Goal: Task Accomplishment & Management: Manage account settings

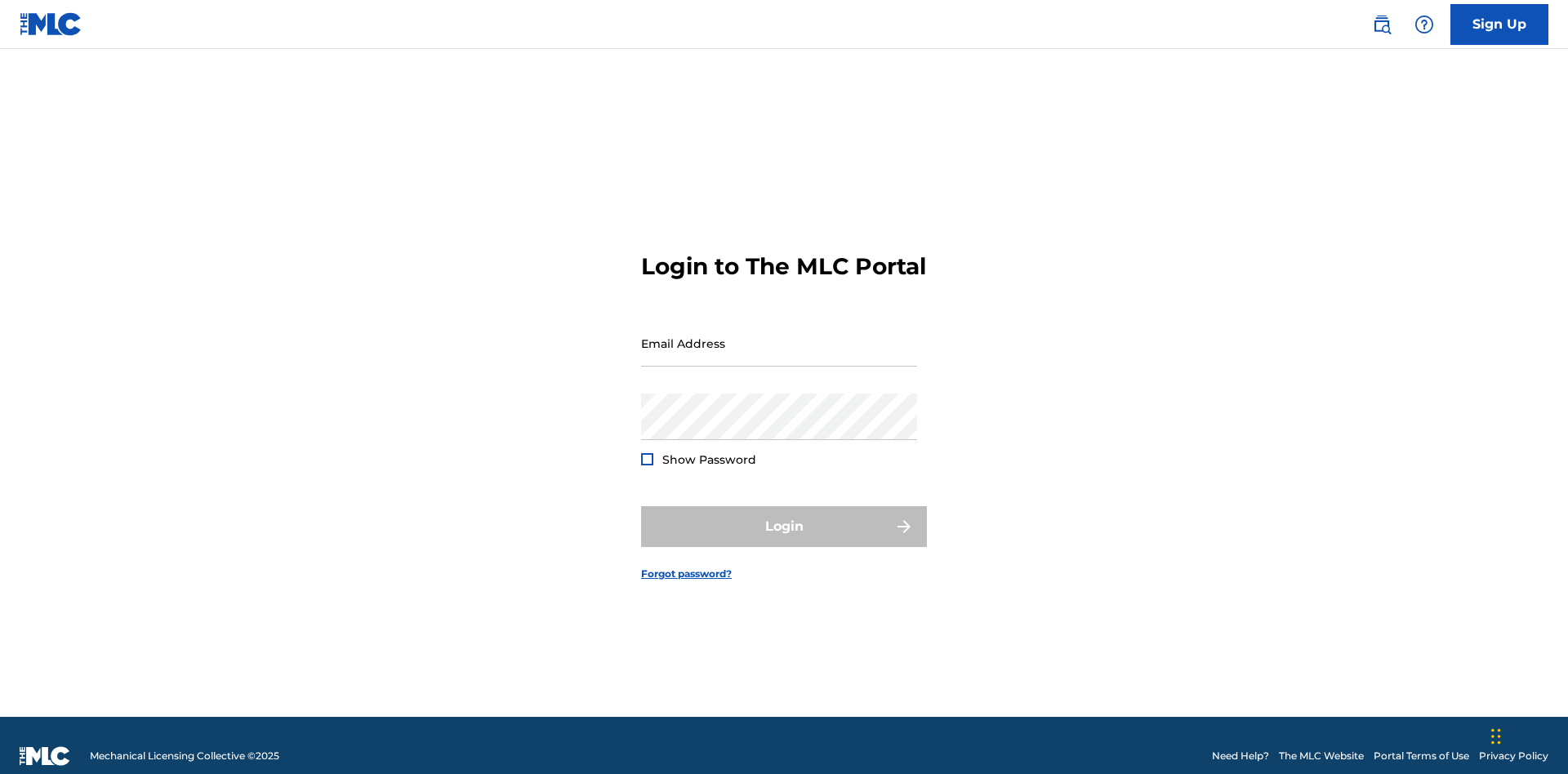
scroll to position [21, 0]
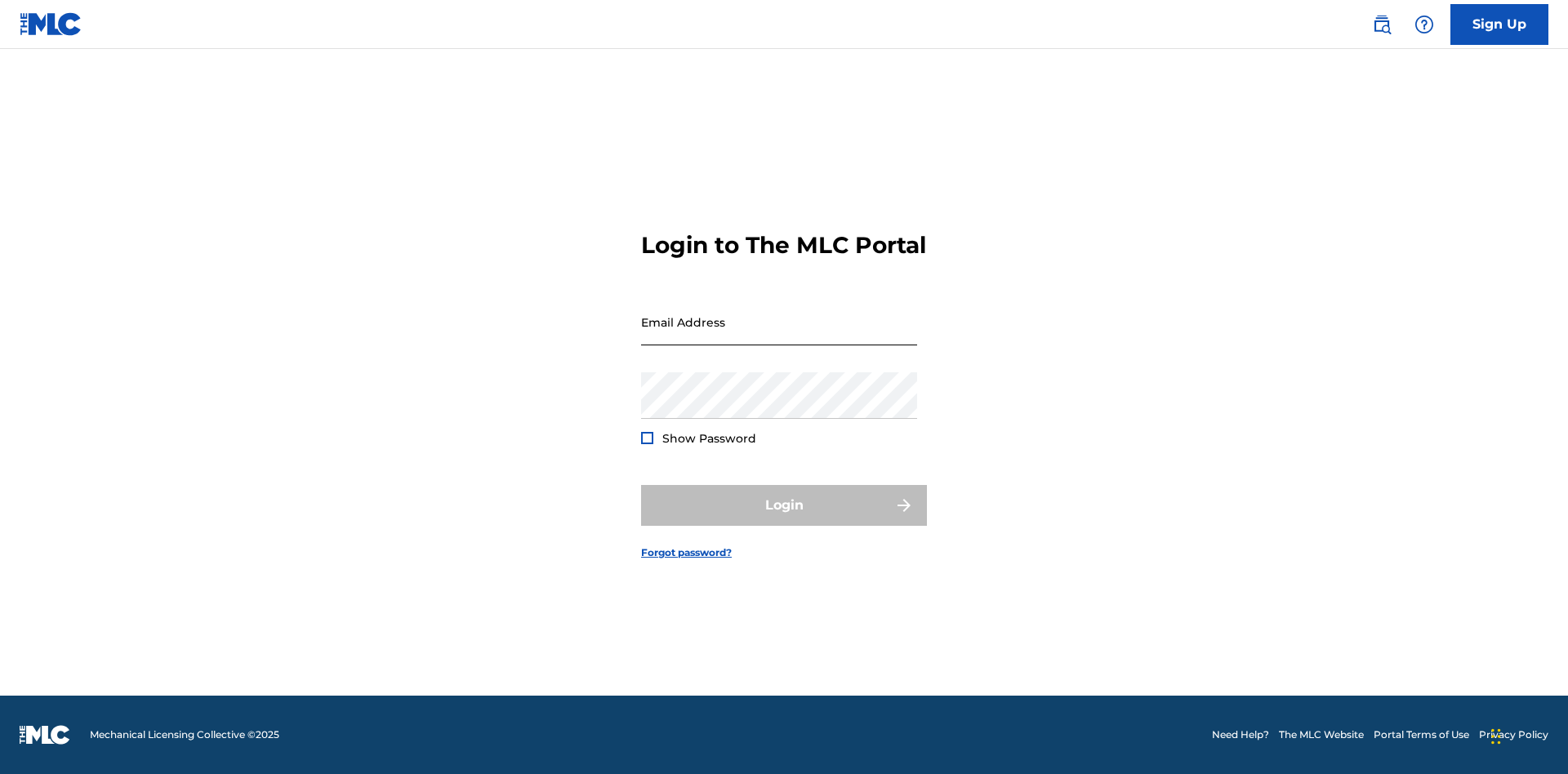
click at [779, 336] on input "Email Address" at bounding box center [779, 322] width 276 height 47
type input "[EMAIL_ADDRESS][DOMAIN_NAME]"
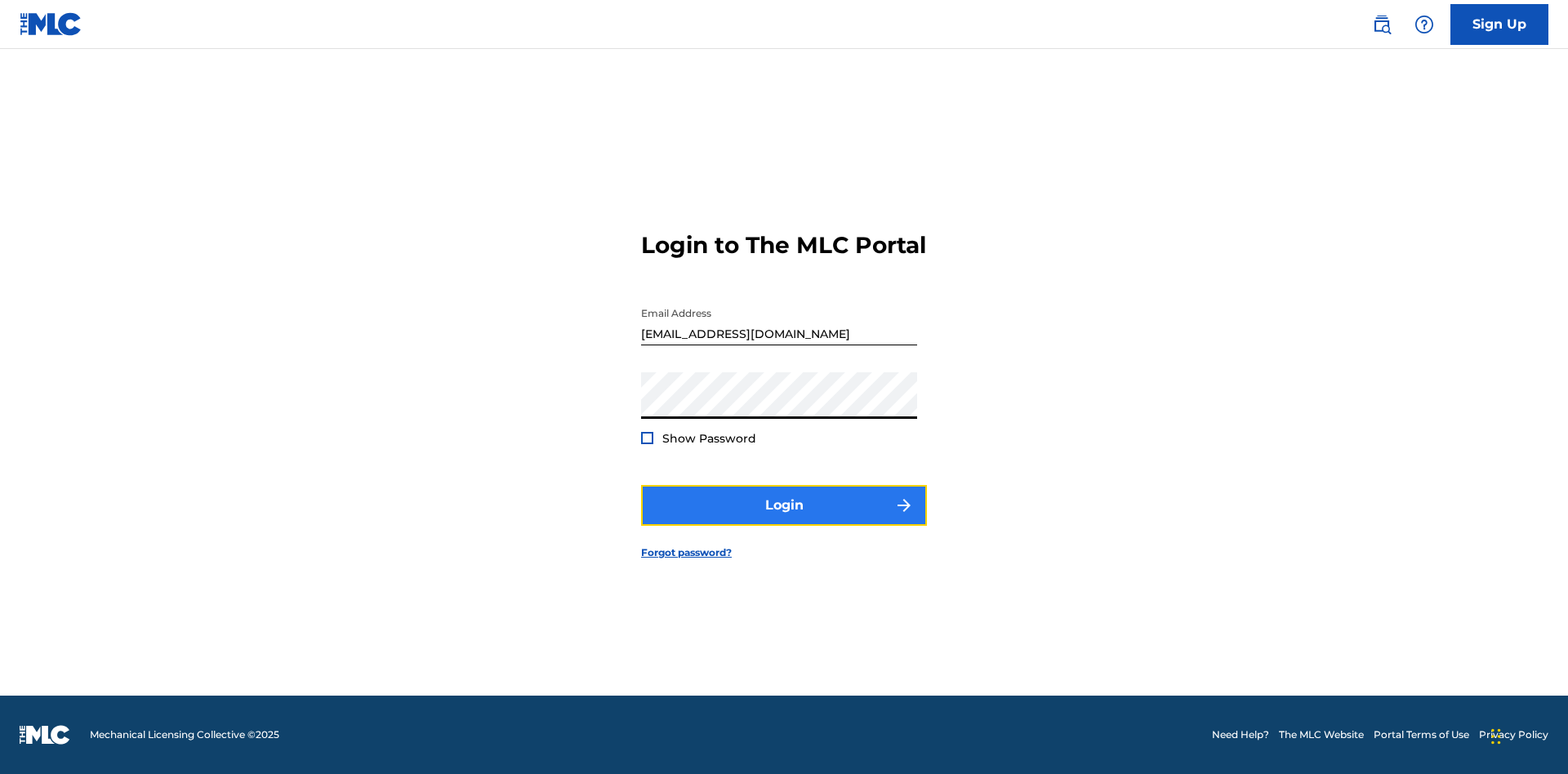
click at [784, 520] on button "Login" at bounding box center [784, 506] width 285 height 41
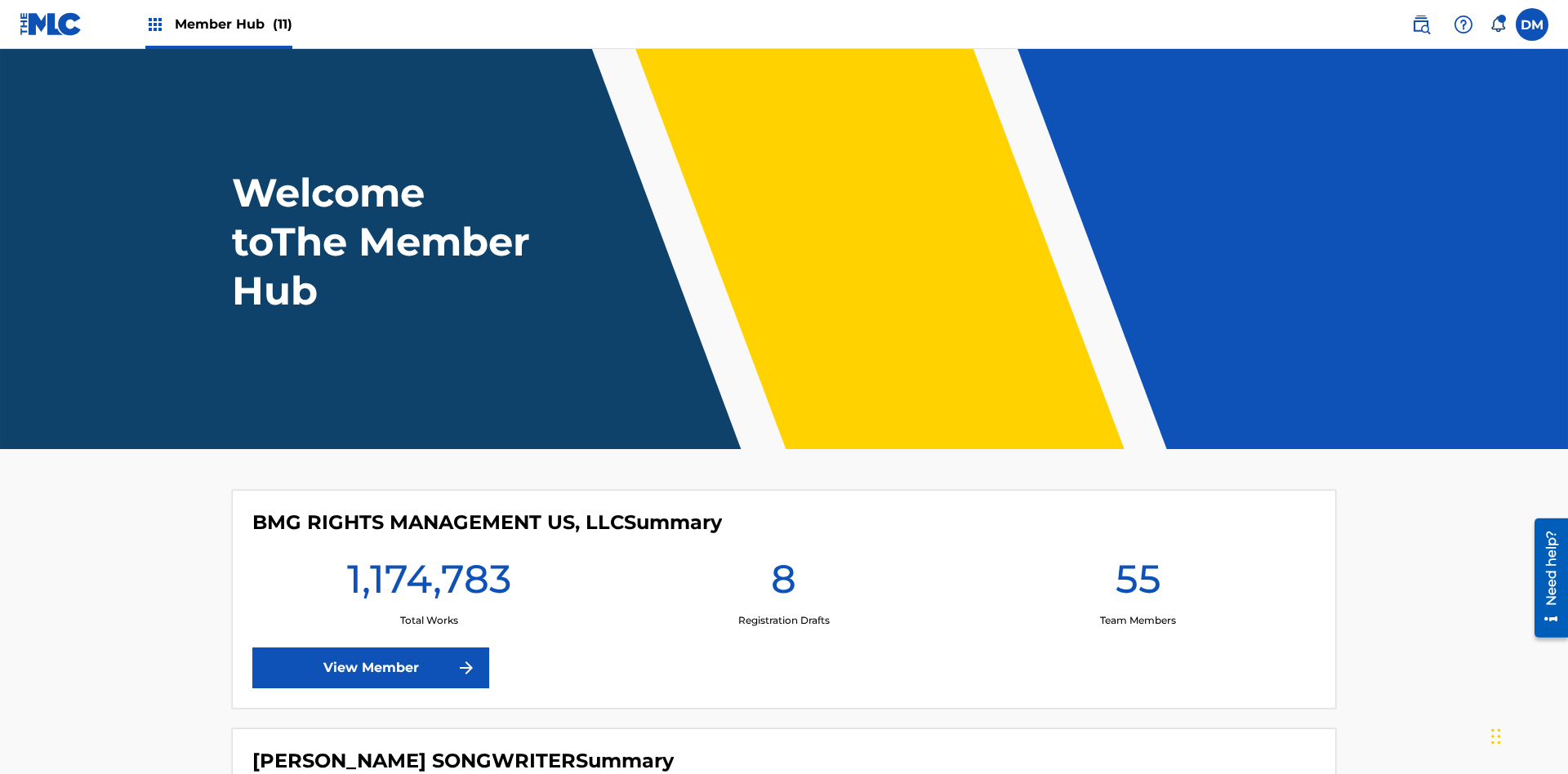
click at [233, 23] on span "Member Hub (11)" at bounding box center [233, 23] width 117 height 19
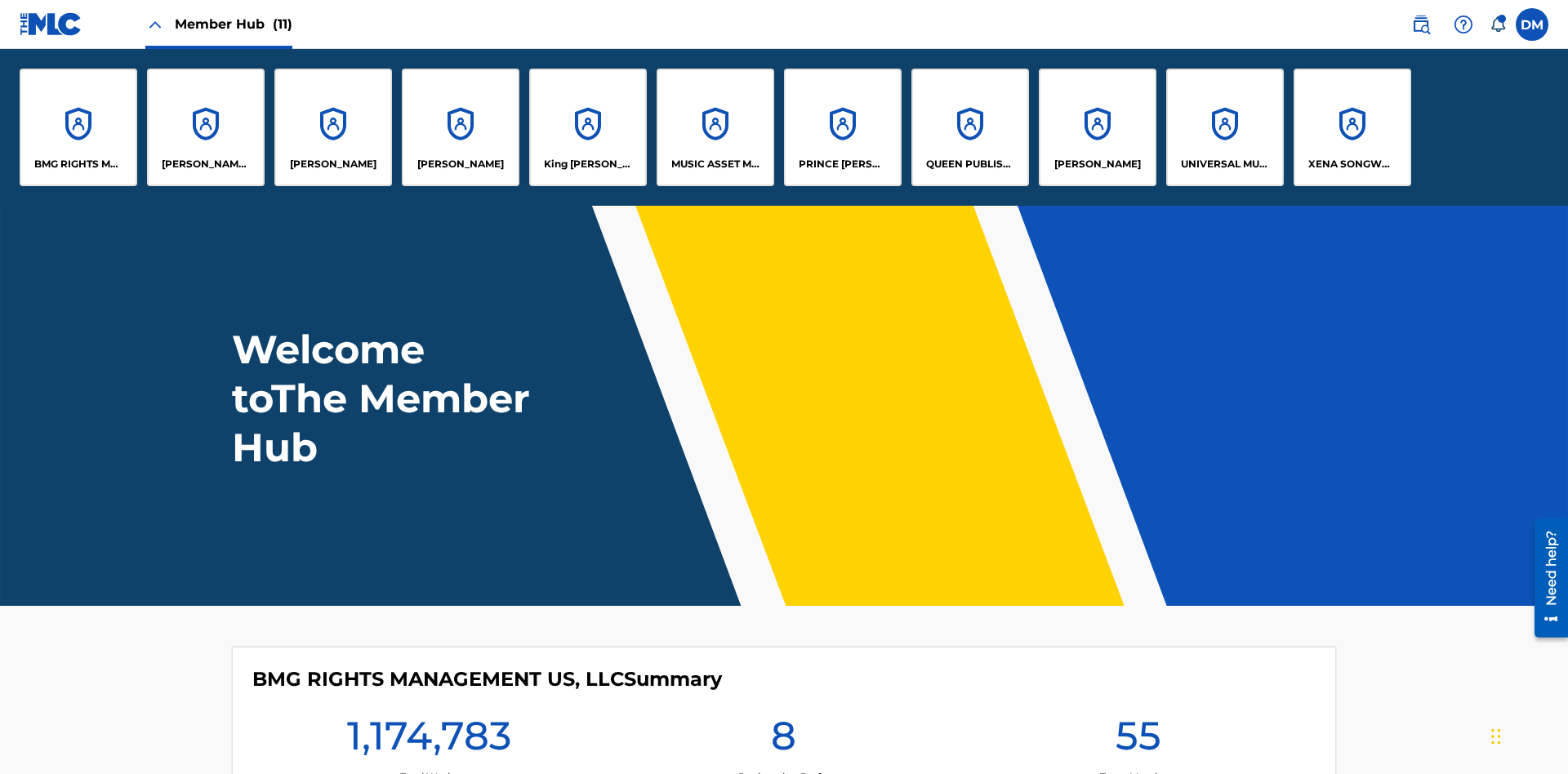
scroll to position [59, 0]
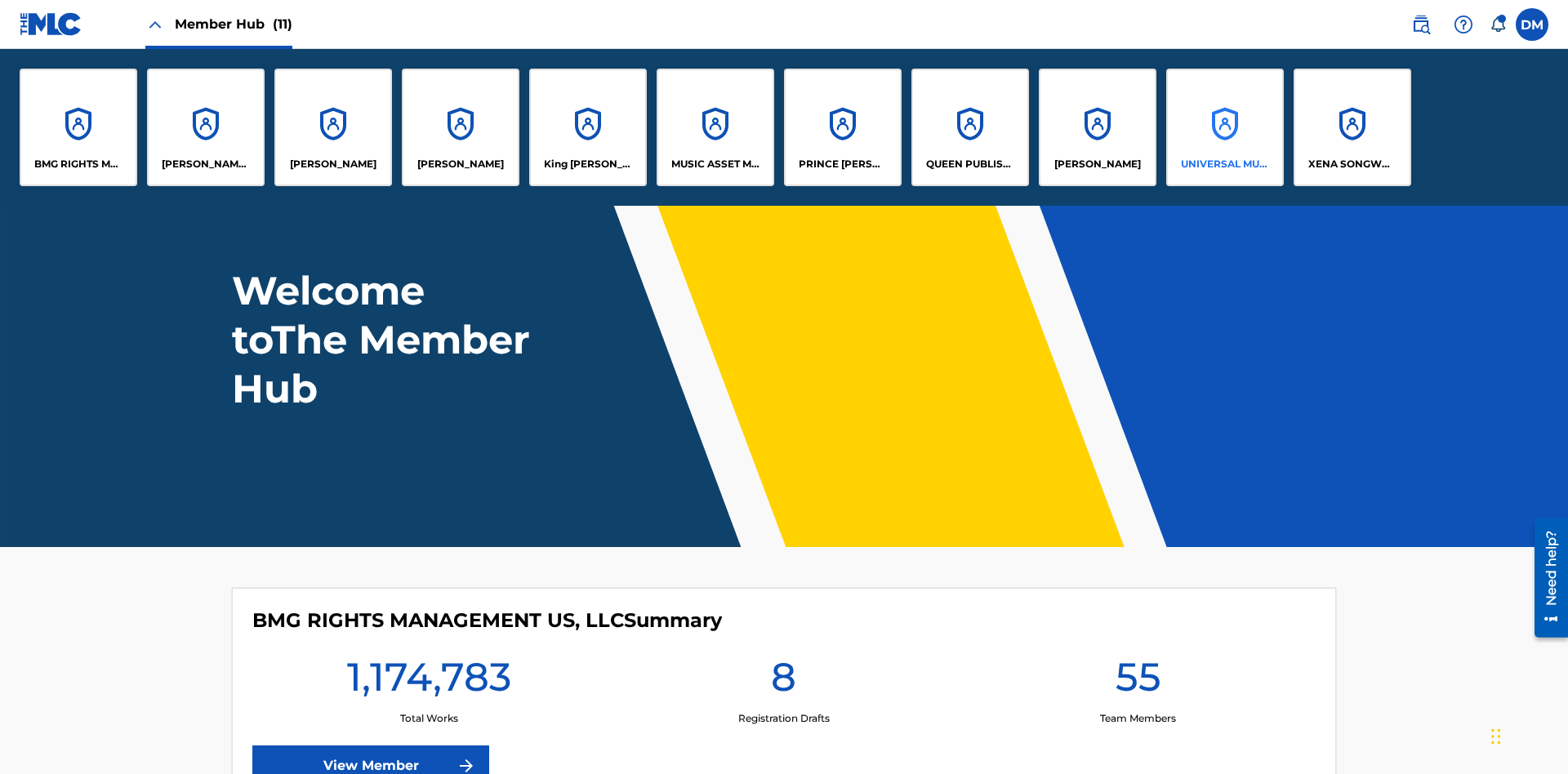
click at [1224, 164] on p "UNIVERSAL MUSIC PUB GROUP" at bounding box center [1225, 164] width 89 height 14
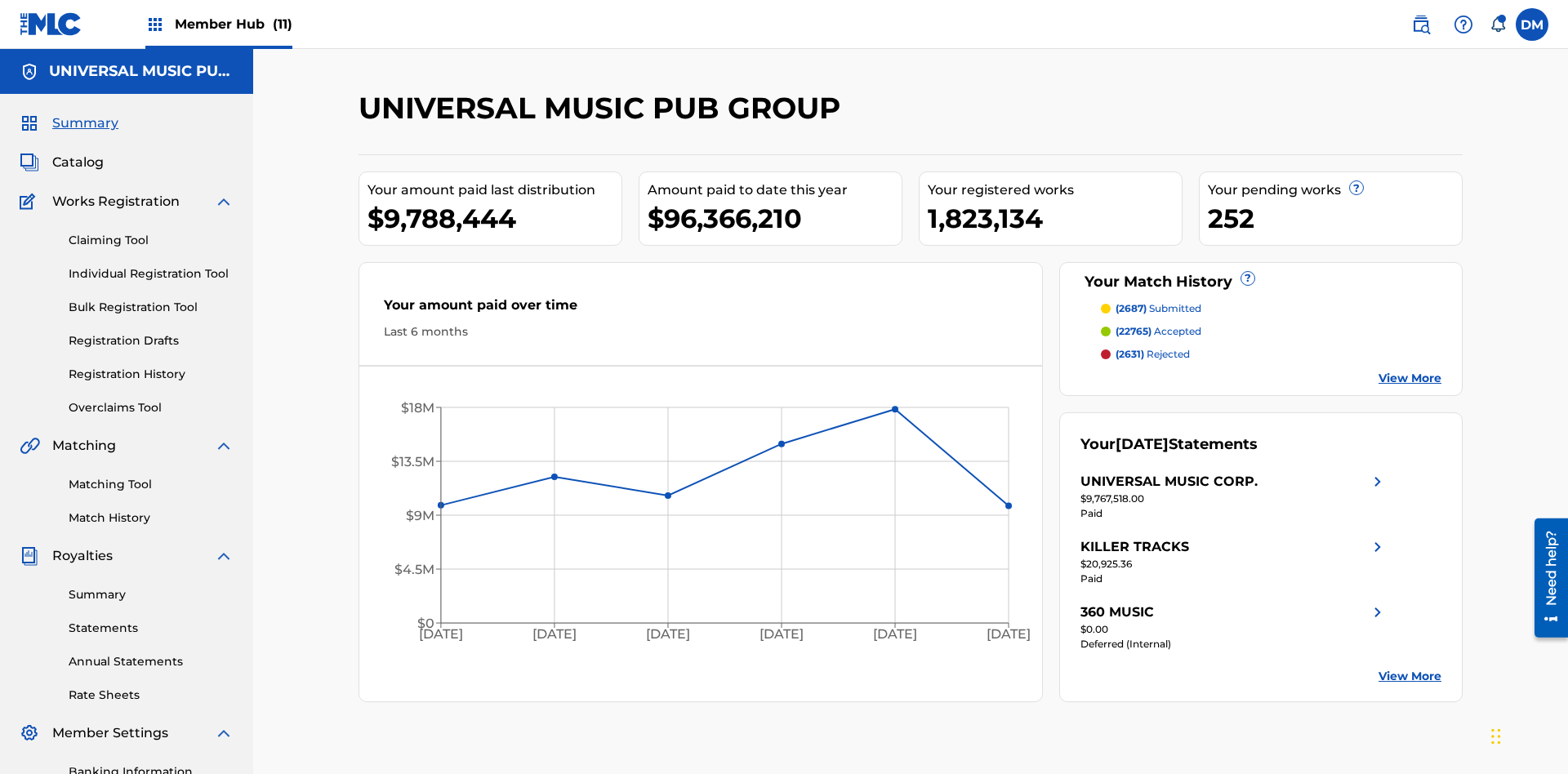
scroll to position [239, 0]
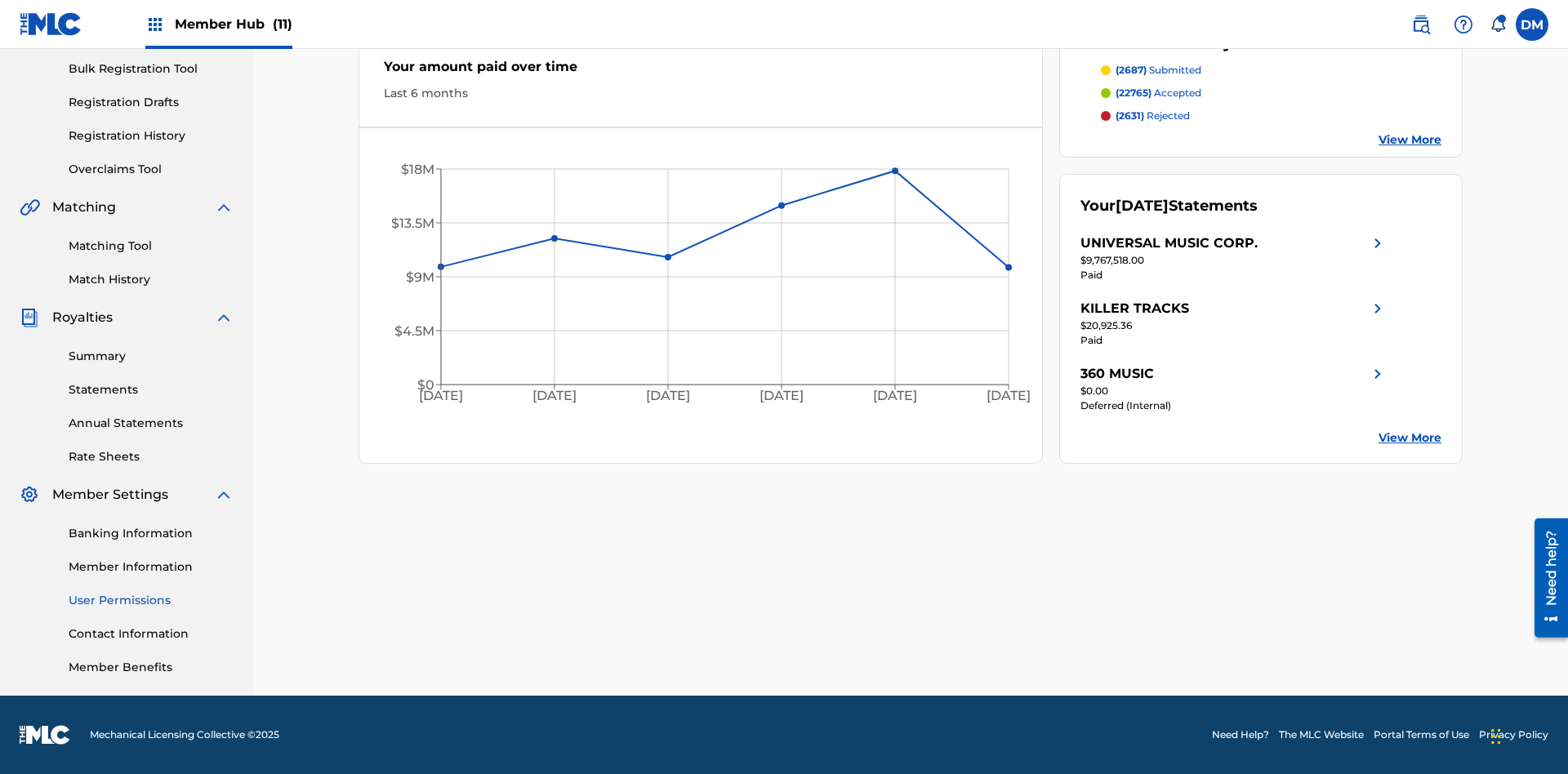
click at [151, 600] on link "User Permissions" at bounding box center [151, 600] width 165 height 17
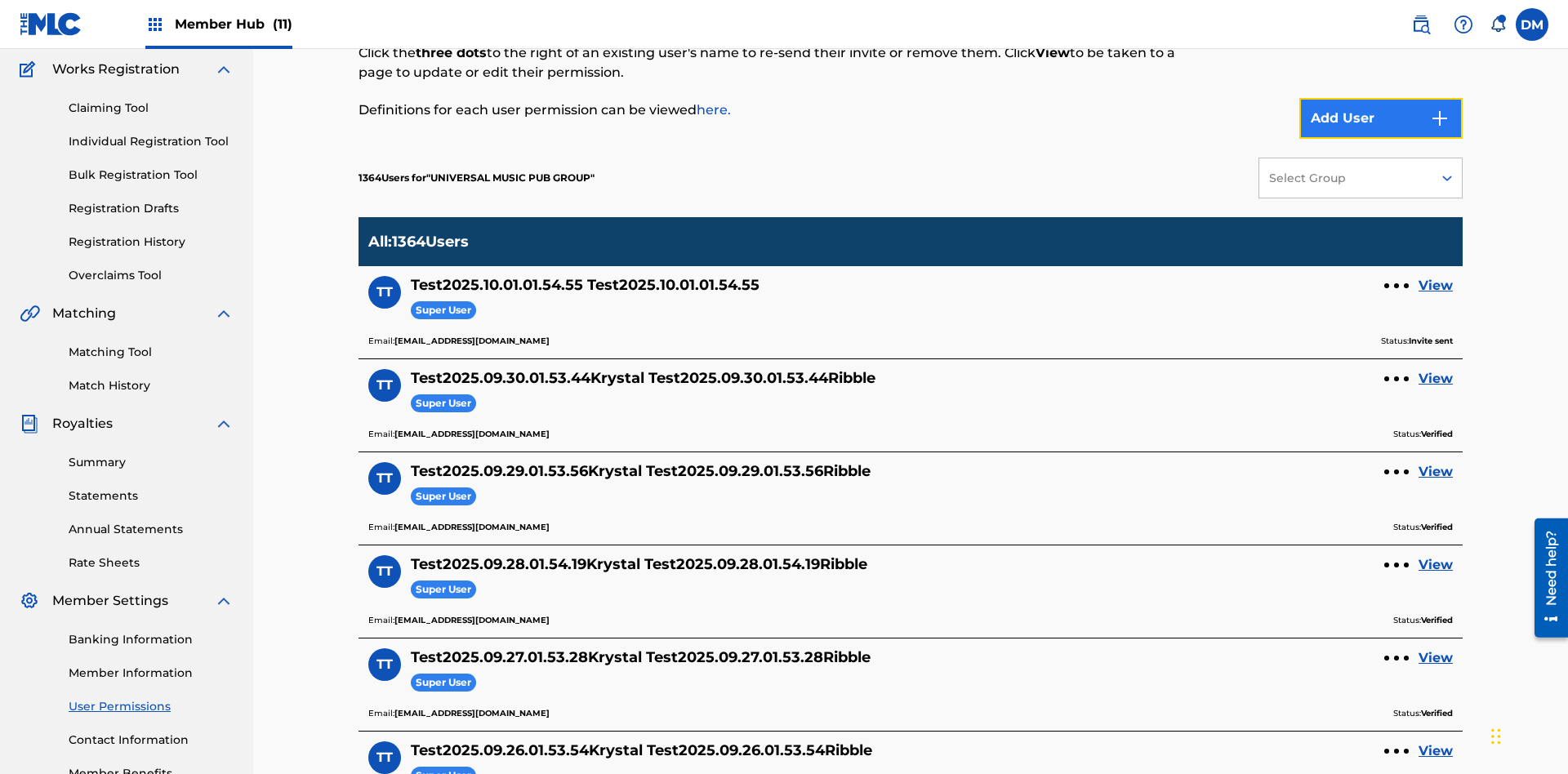
click at [1381, 118] on button "Add User" at bounding box center [1380, 119] width 164 height 41
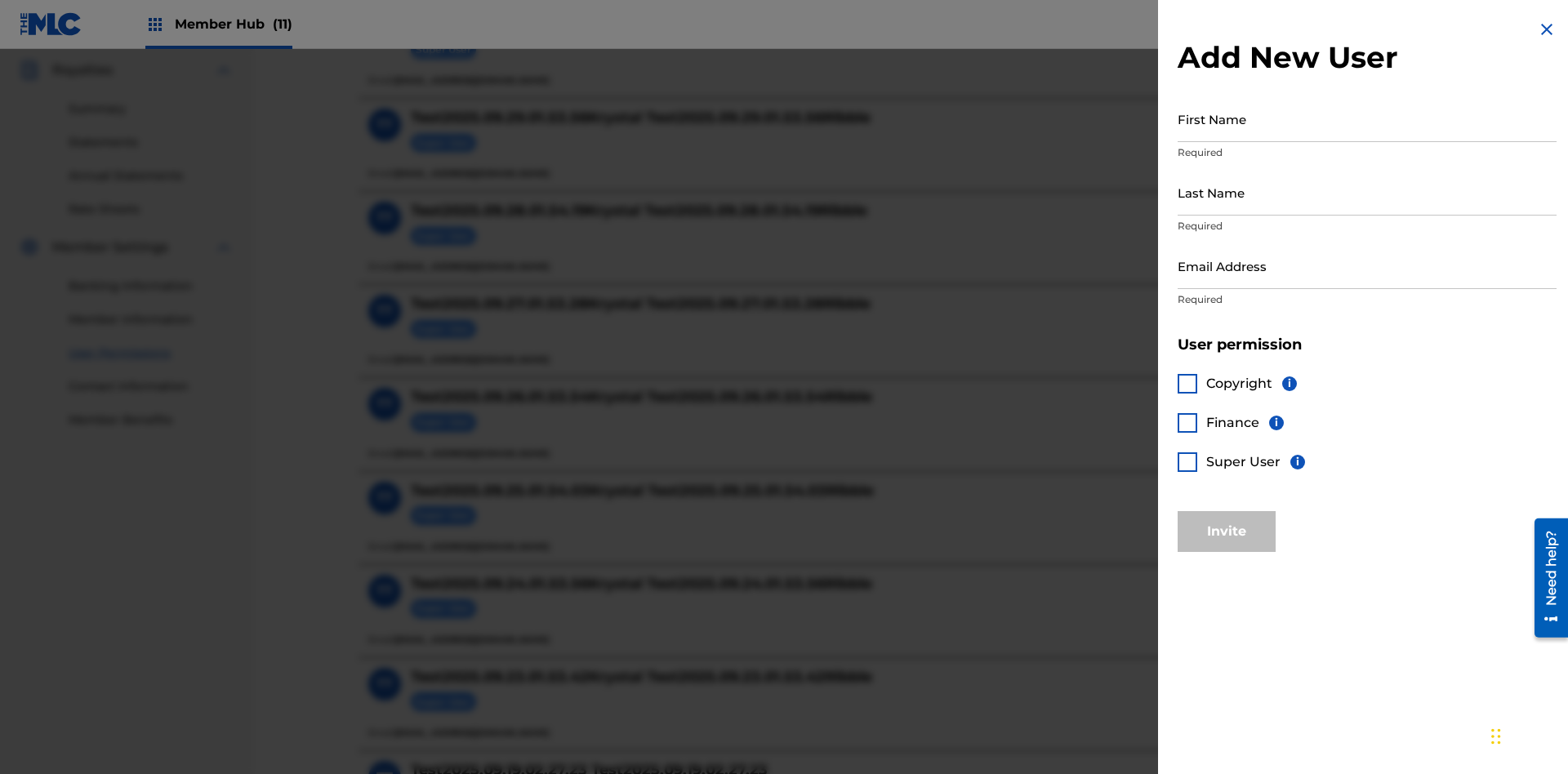
scroll to position [483, 0]
click at [1367, 118] on input "First Name" at bounding box center [1367, 119] width 379 height 47
type input "Test2025.10.01.01.56.20"
click at [1367, 192] on input "Last Name" at bounding box center [1367, 192] width 379 height 47
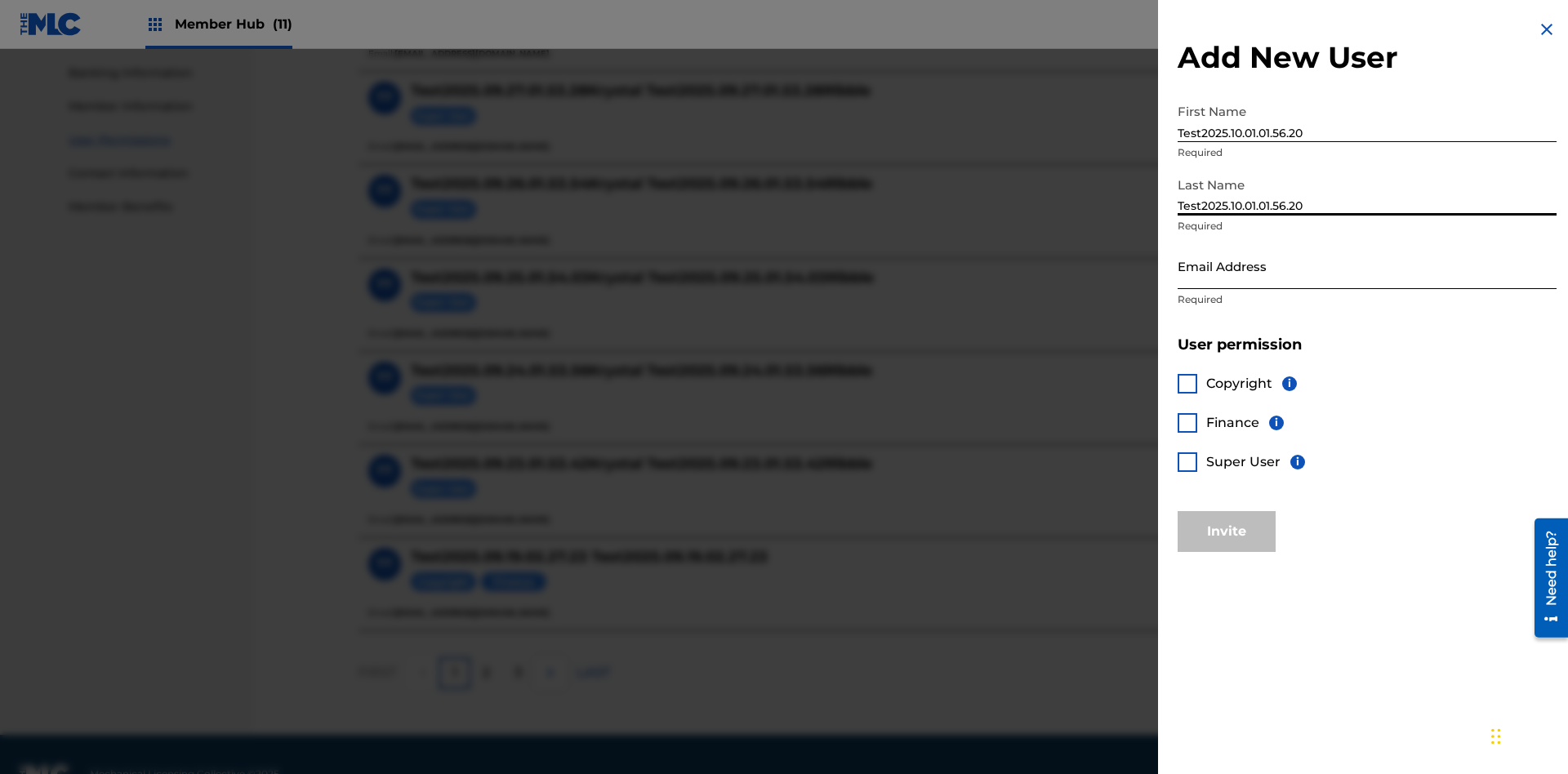
type input "Test2025.10.01.01.56.20"
click at [1367, 266] on input "Email Address" at bounding box center [1367, 266] width 379 height 47
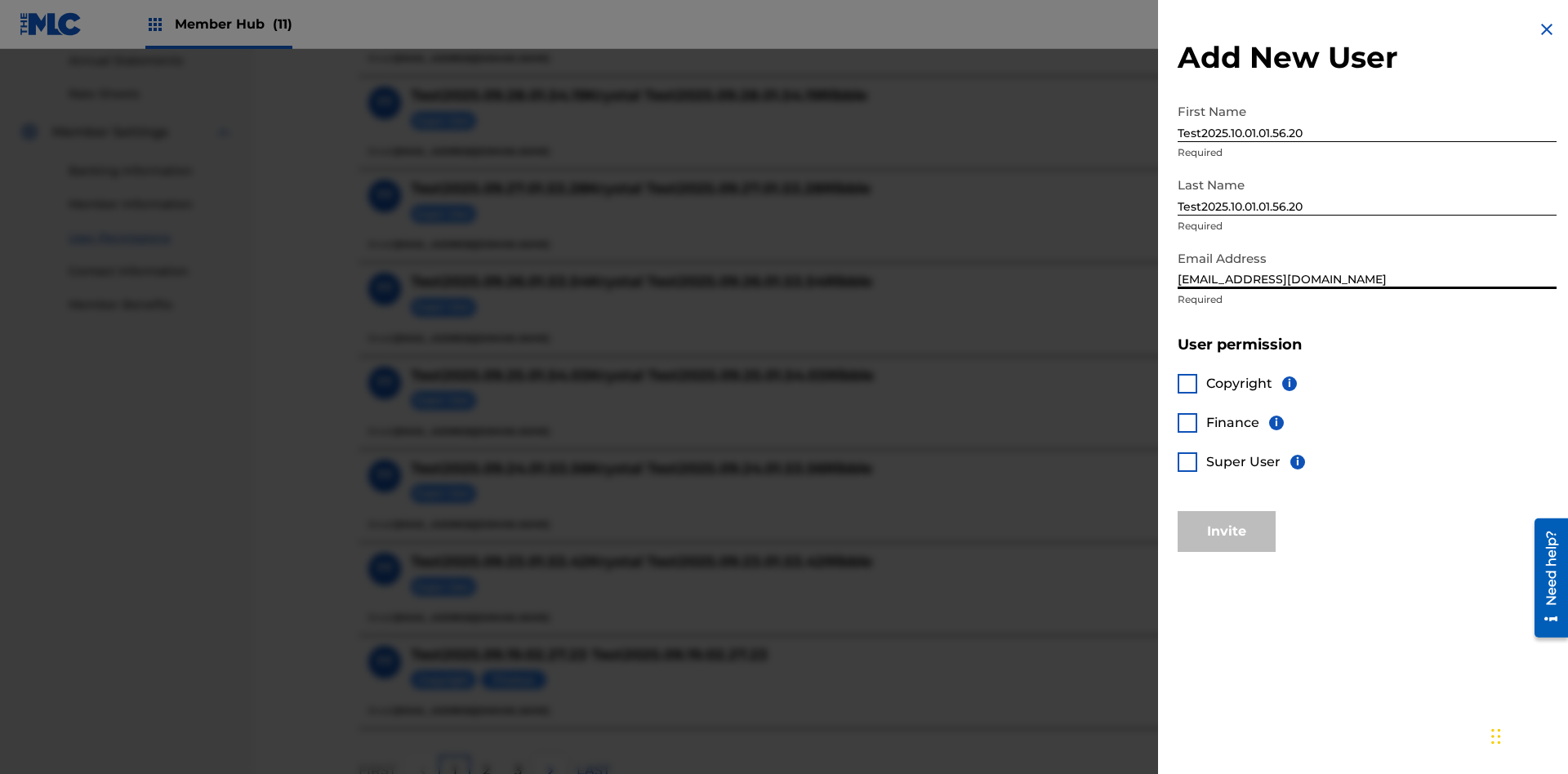
scroll to position [738, 0]
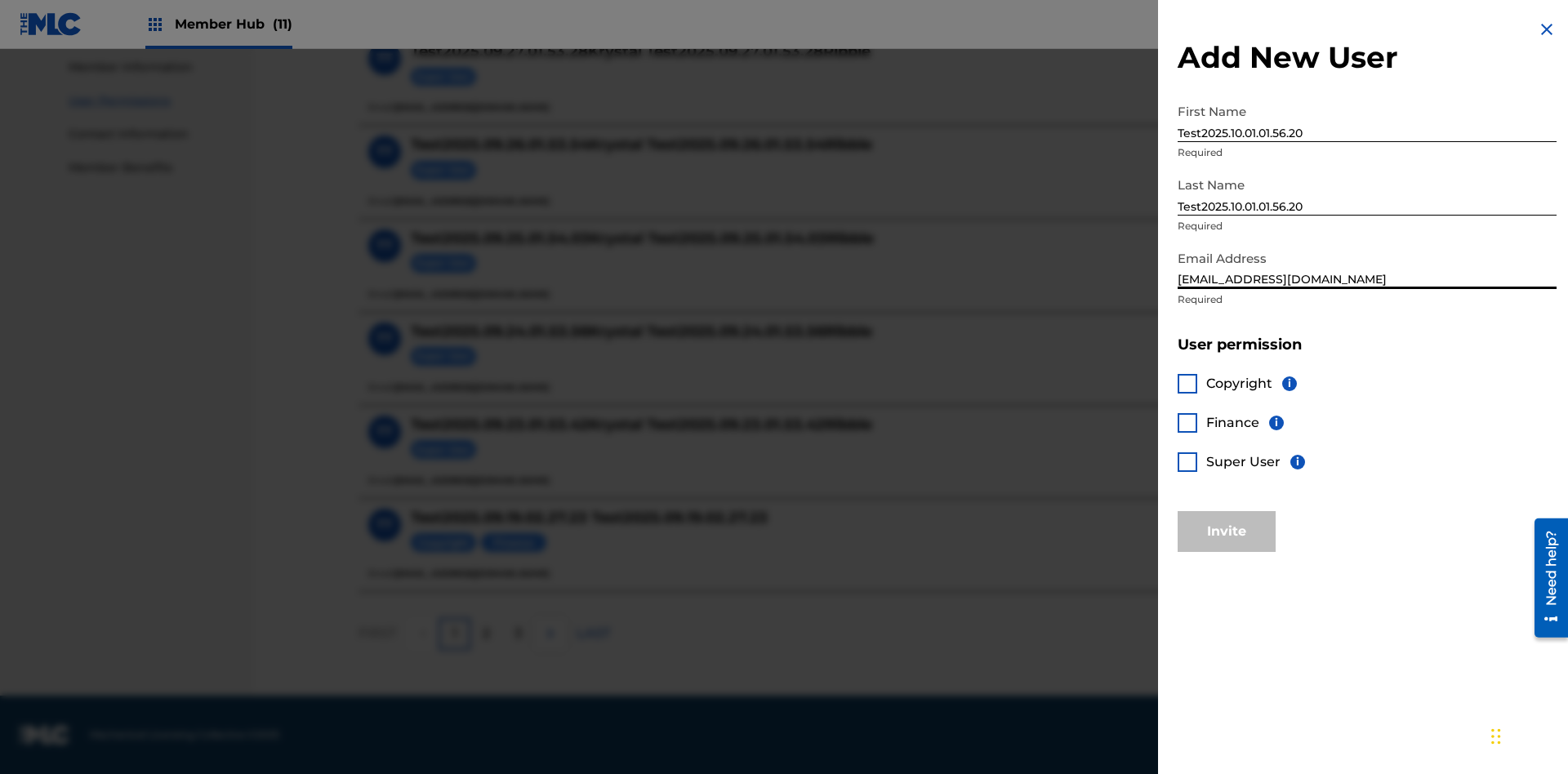
type input "[EMAIL_ADDRESS][DOMAIN_NAME]"
click at [1187, 383] on div at bounding box center [1187, 384] width 20 height 20
click at [1226, 531] on button "Invite" at bounding box center [1226, 532] width 98 height 41
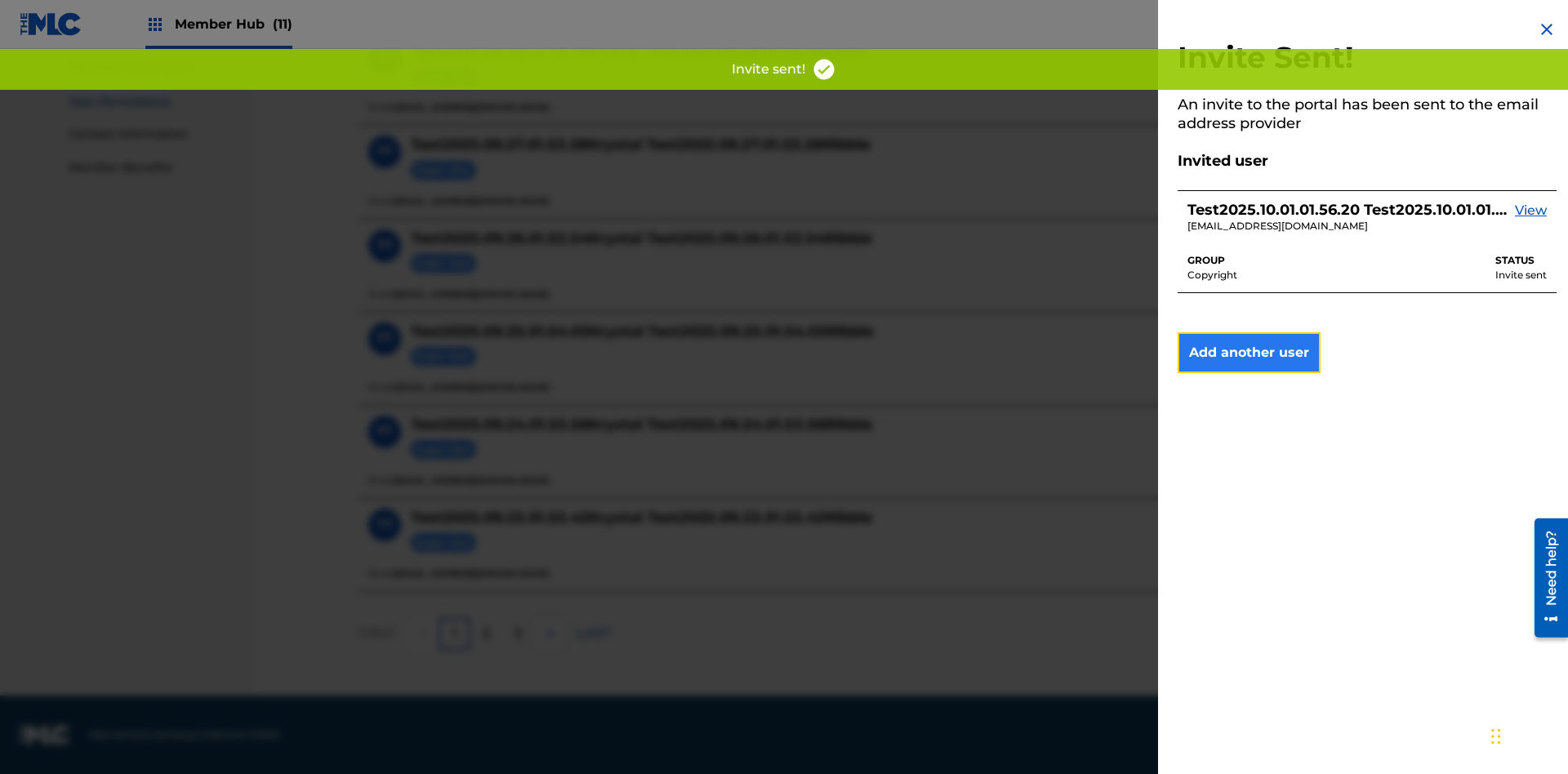
click at [1249, 353] on button "Add another user" at bounding box center [1249, 353] width 143 height 41
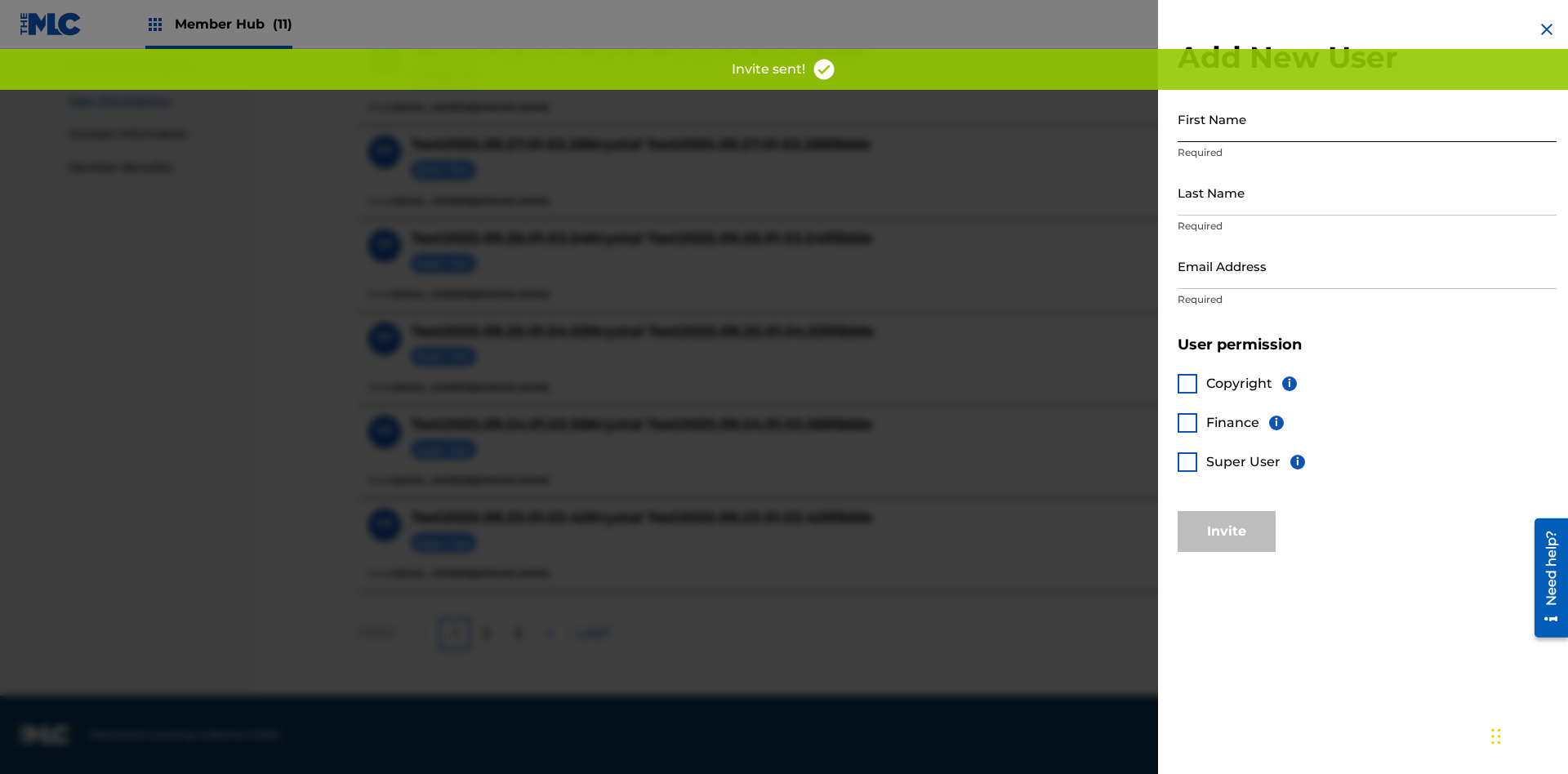
click at [1367, 118] on input "First Name" at bounding box center [1367, 119] width 379 height 47
type input "Test2025.10.01.01.56.26"
click at [1367, 192] on input "Last Name" at bounding box center [1367, 192] width 379 height 47
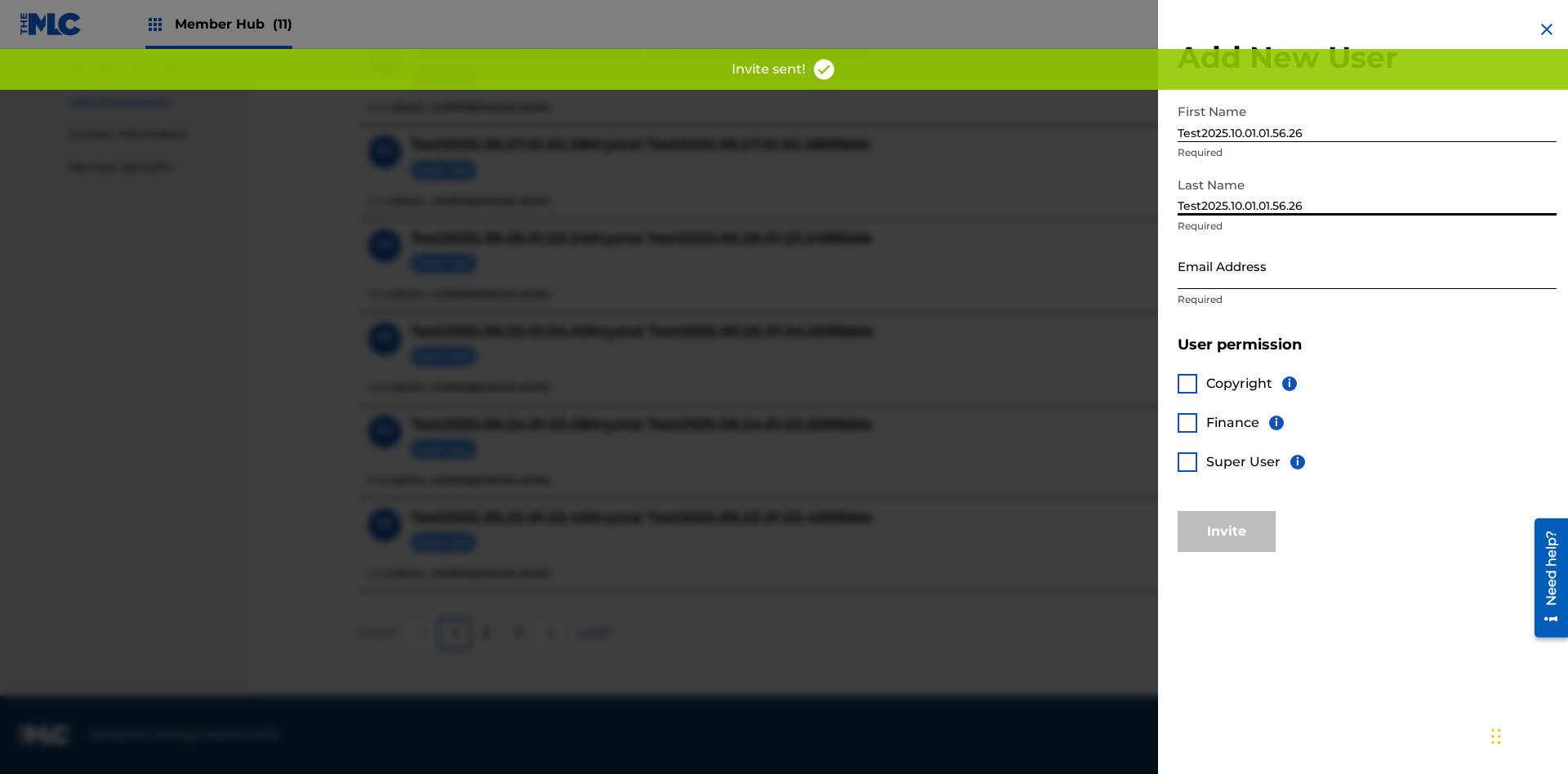
type input "Test2025.10.01.01.56.26"
click at [1367, 266] on input "Email Address" at bounding box center [1367, 266] width 379 height 47
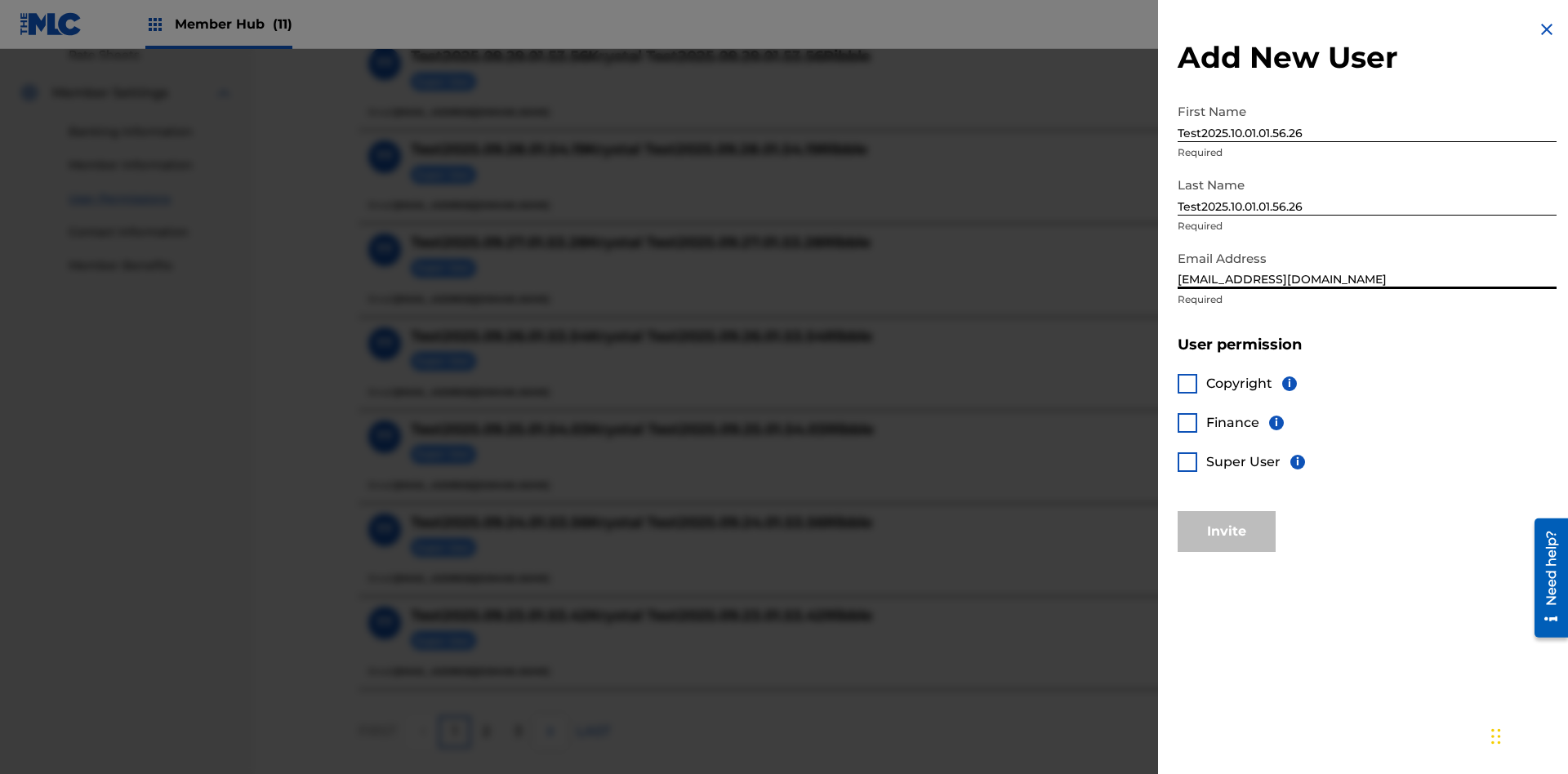
type input "[EMAIL_ADDRESS][DOMAIN_NAME]"
click at [1187, 422] on div at bounding box center [1187, 423] width 20 height 20
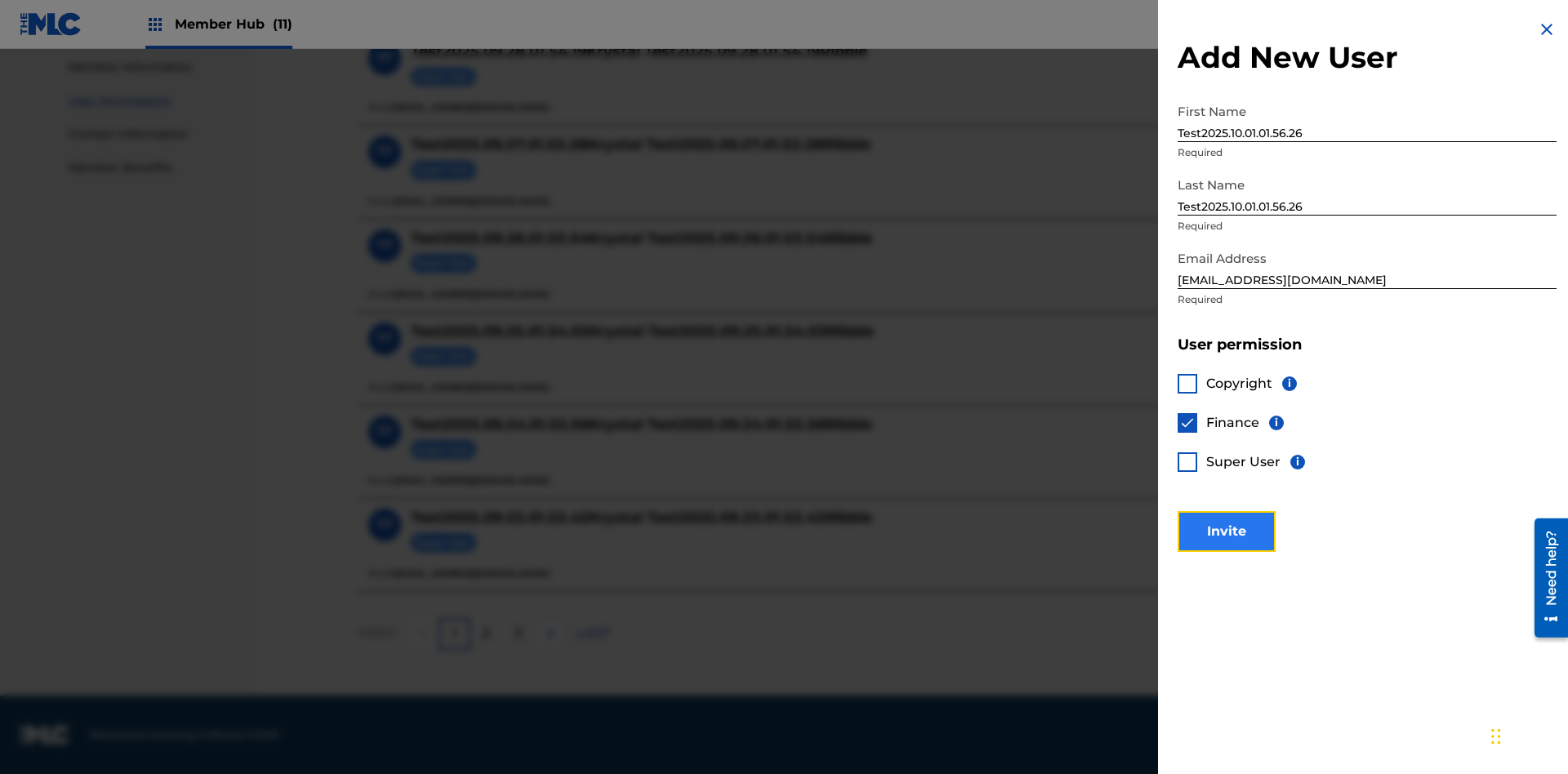
click at [1226, 531] on button "Invite" at bounding box center [1226, 532] width 98 height 41
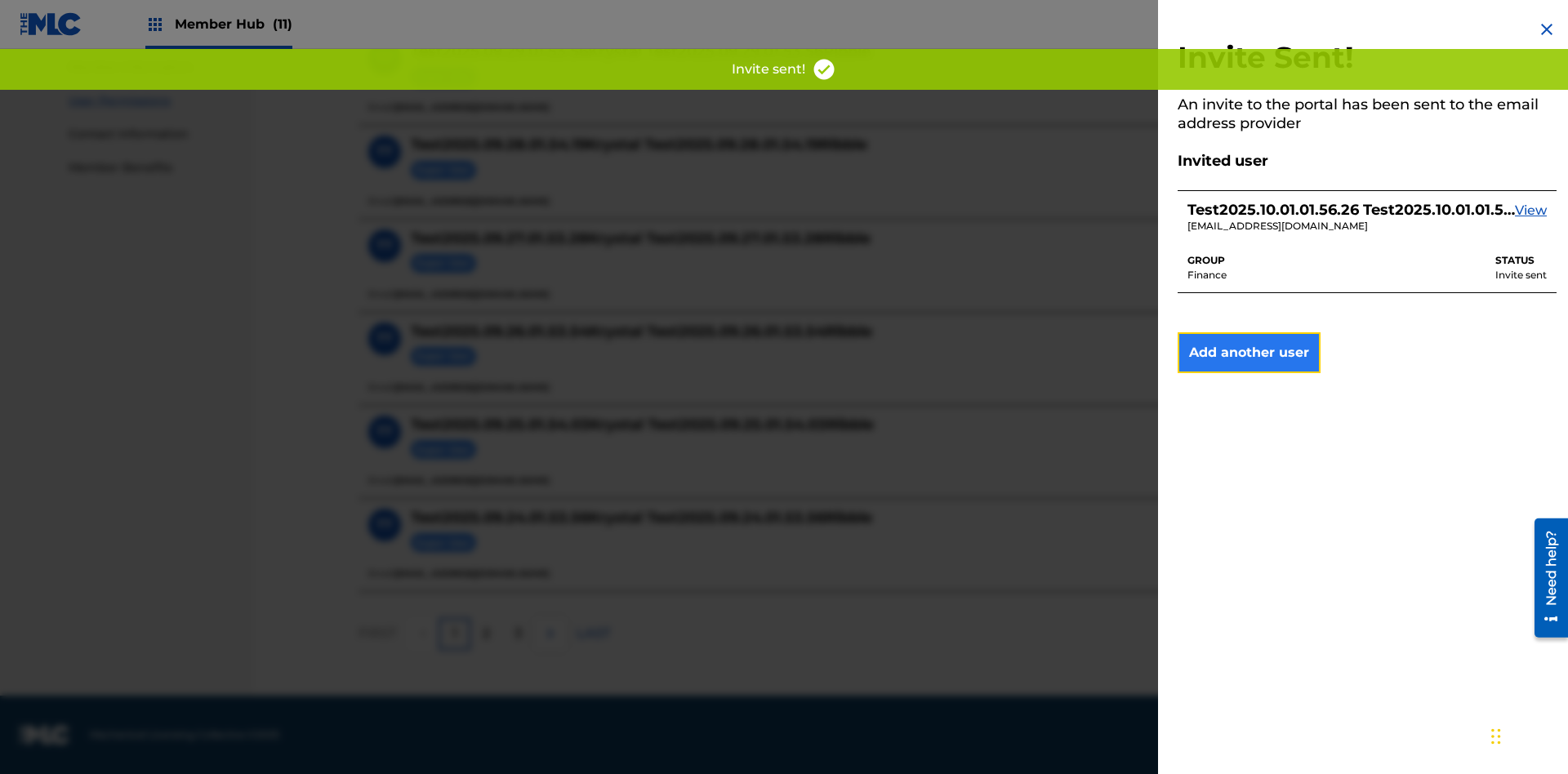
click at [1249, 353] on button "Add another user" at bounding box center [1249, 353] width 143 height 41
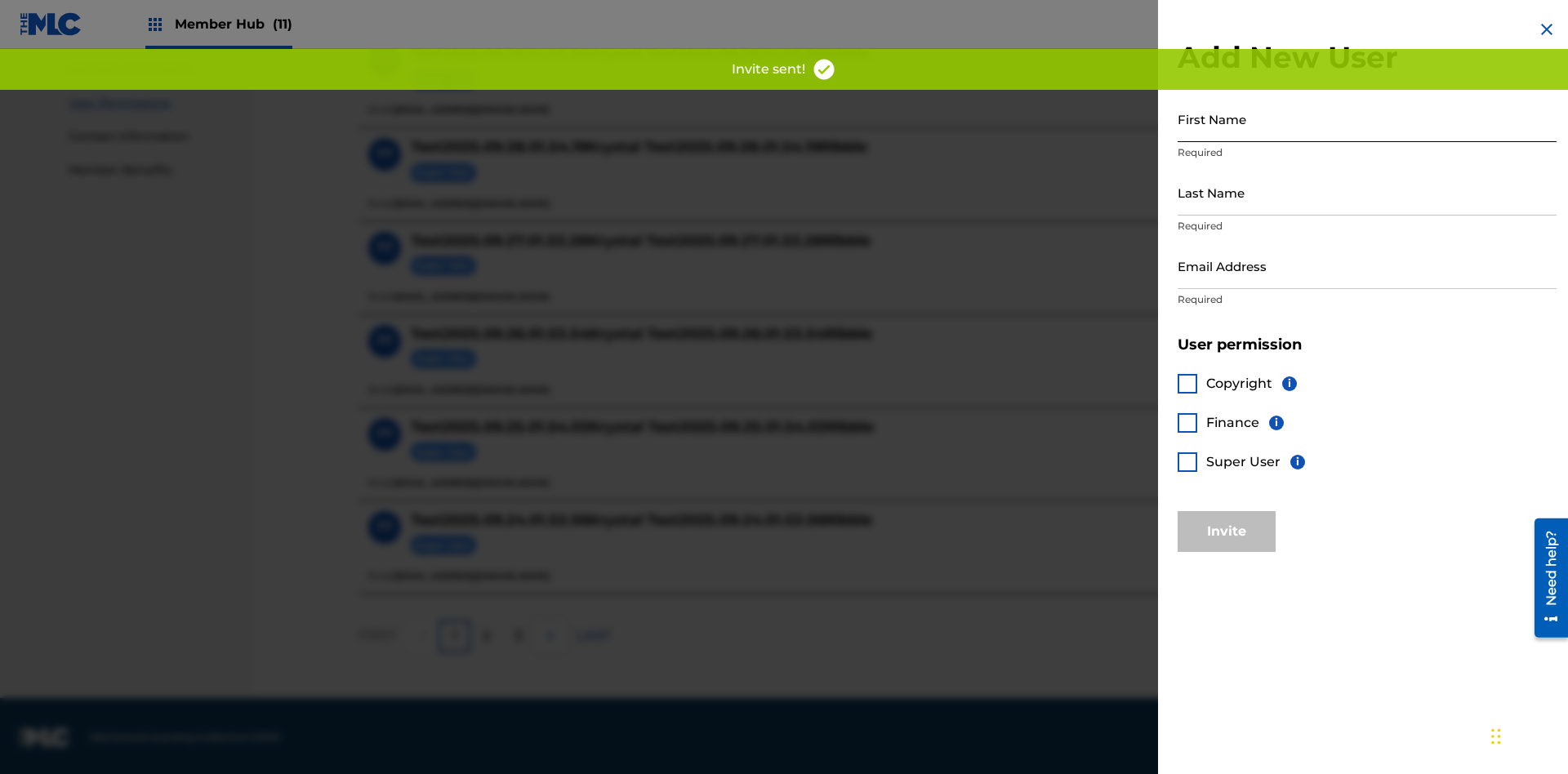
click at [1367, 118] on input "First Name" at bounding box center [1367, 119] width 379 height 47
type input "Test2025.10.01.01.56.33"
click at [1367, 192] on input "Last Name" at bounding box center [1367, 192] width 379 height 47
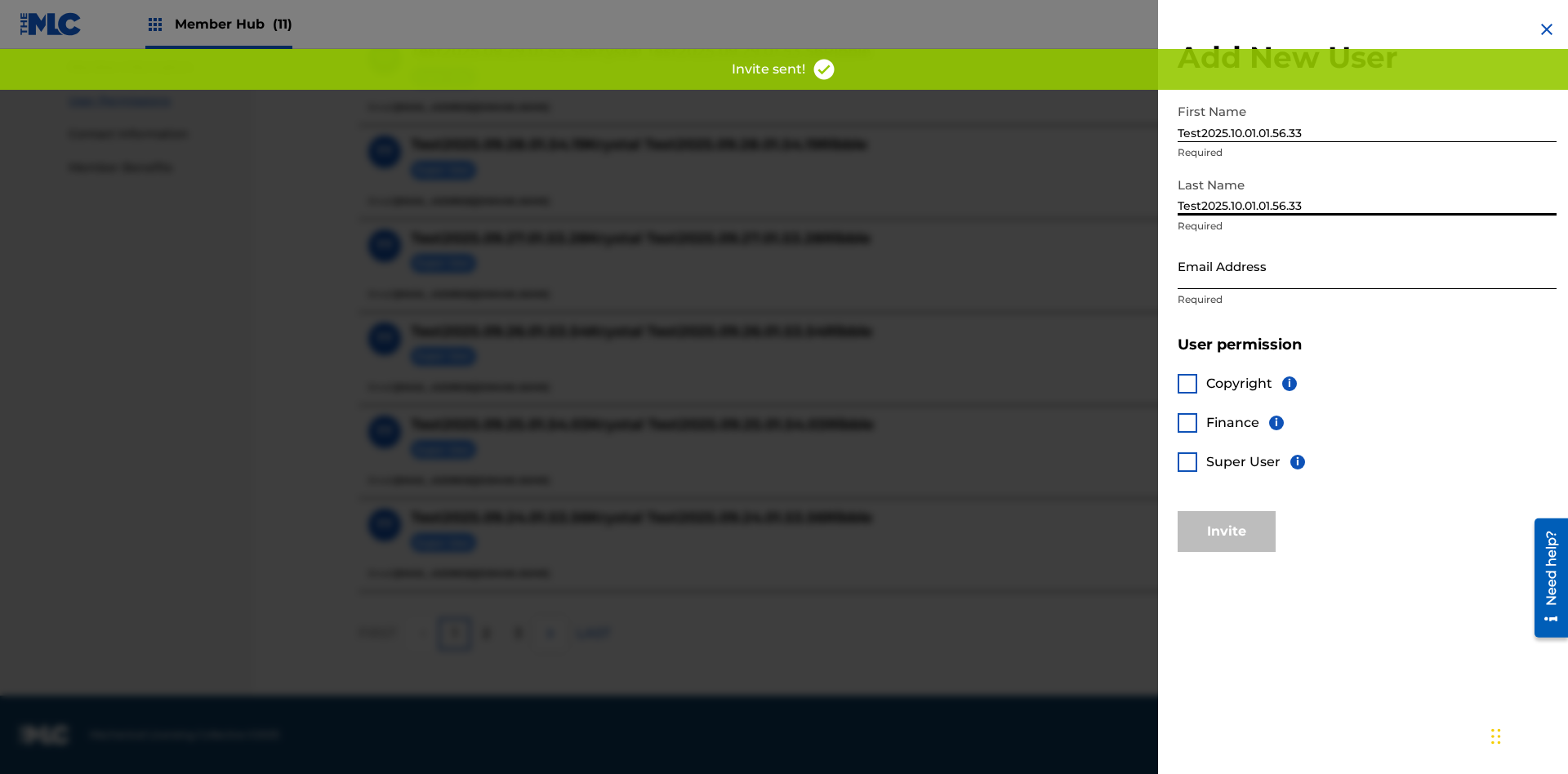
type input "Test2025.10.01.01.56.33"
click at [1367, 266] on input "Email Address" at bounding box center [1367, 266] width 379 height 47
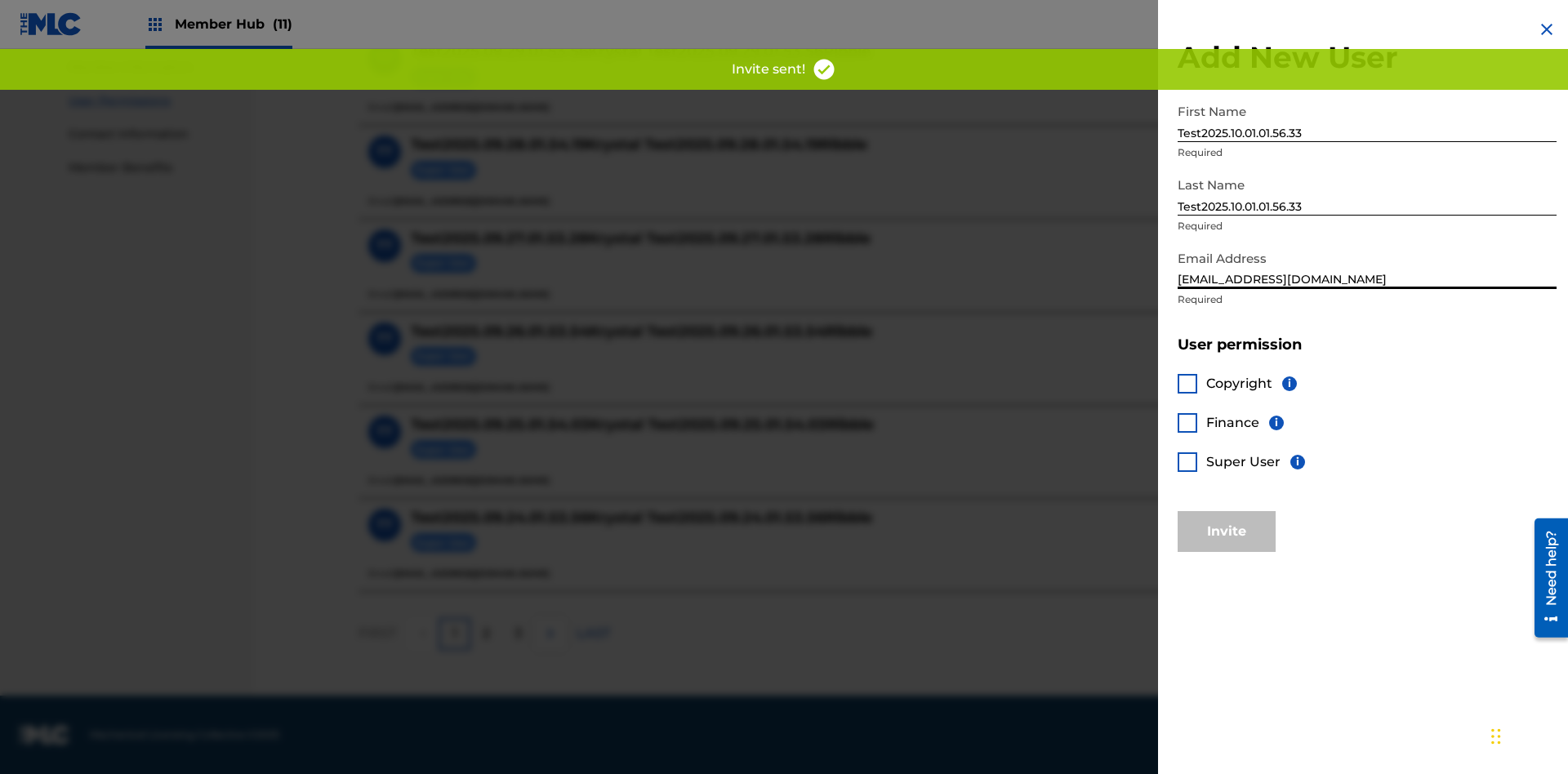
scroll to position [641, 0]
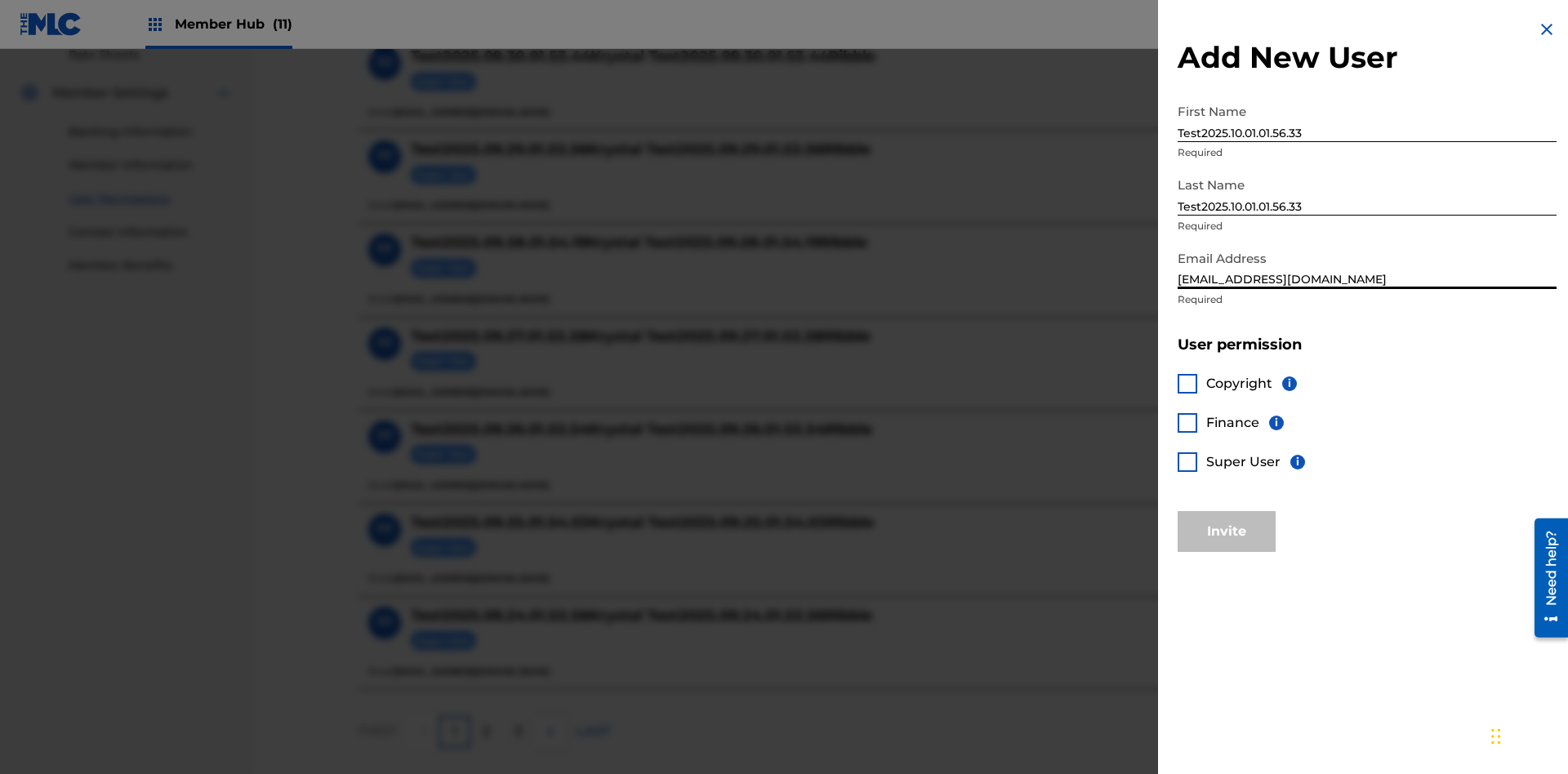
type input "[EMAIL_ADDRESS][DOMAIN_NAME]"
click at [1187, 462] on div at bounding box center [1187, 463] width 20 height 20
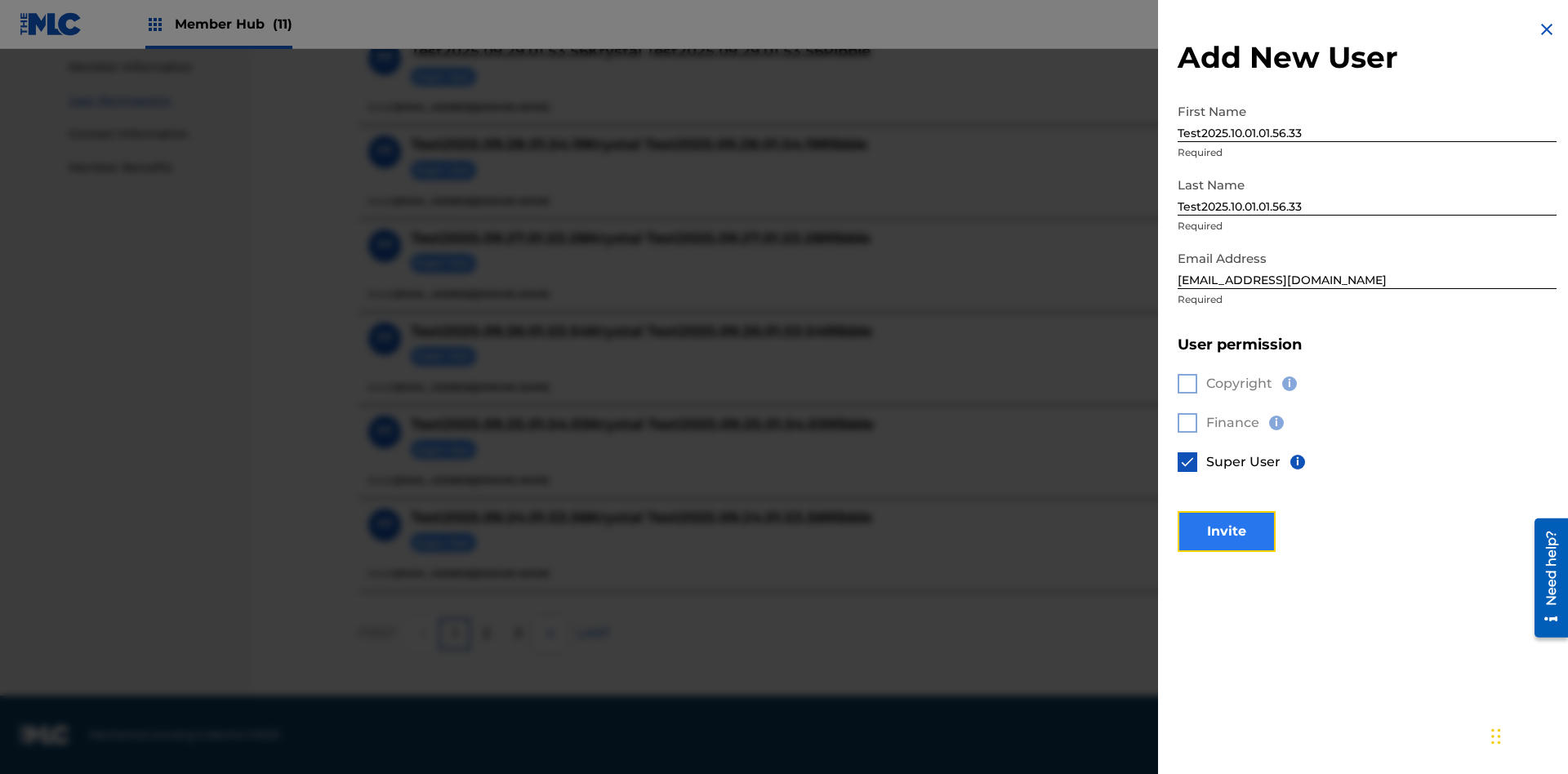
click at [1226, 531] on button "Invite" at bounding box center [1226, 532] width 98 height 41
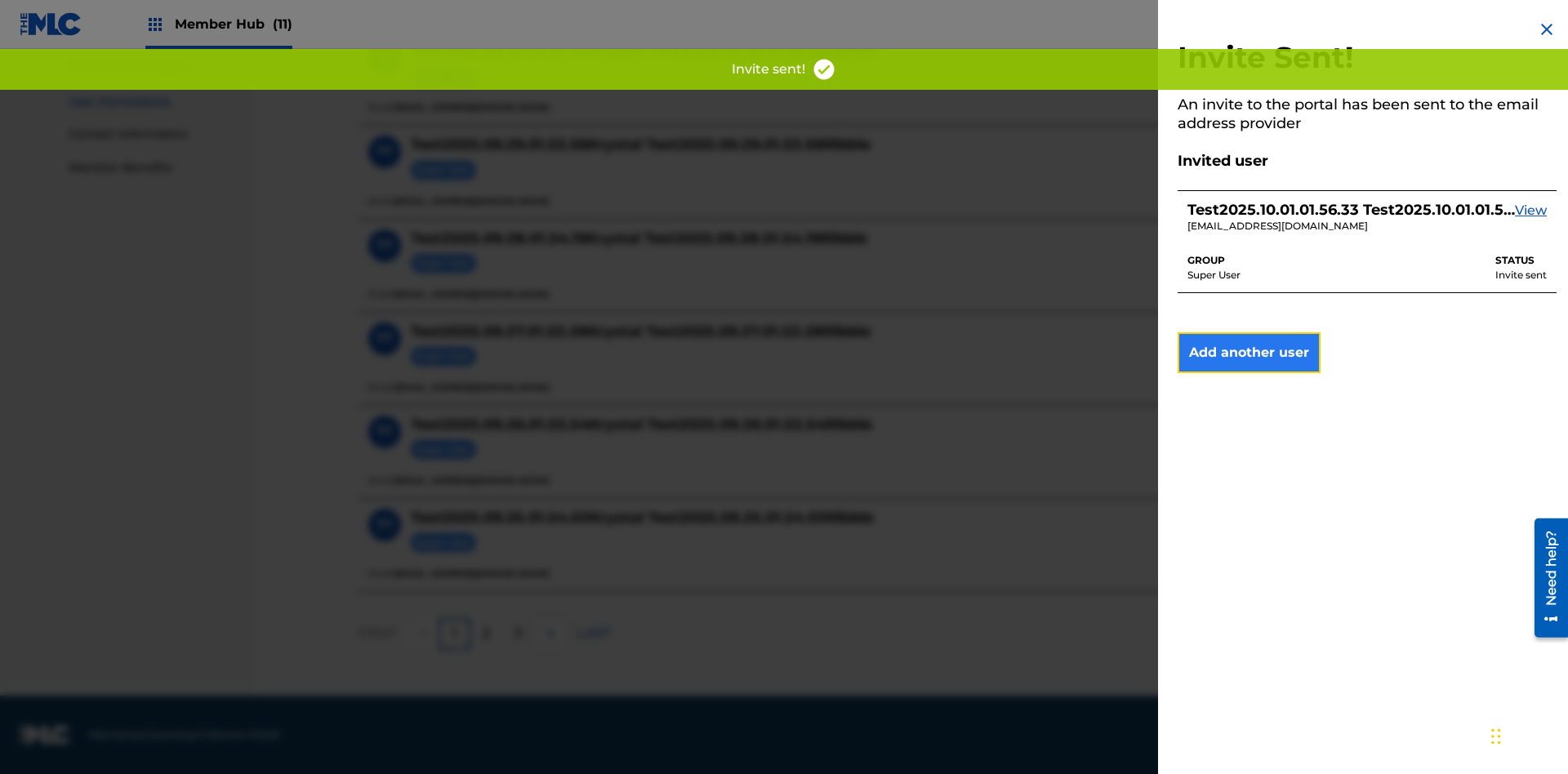
click at [1249, 353] on button "Add another user" at bounding box center [1249, 353] width 143 height 41
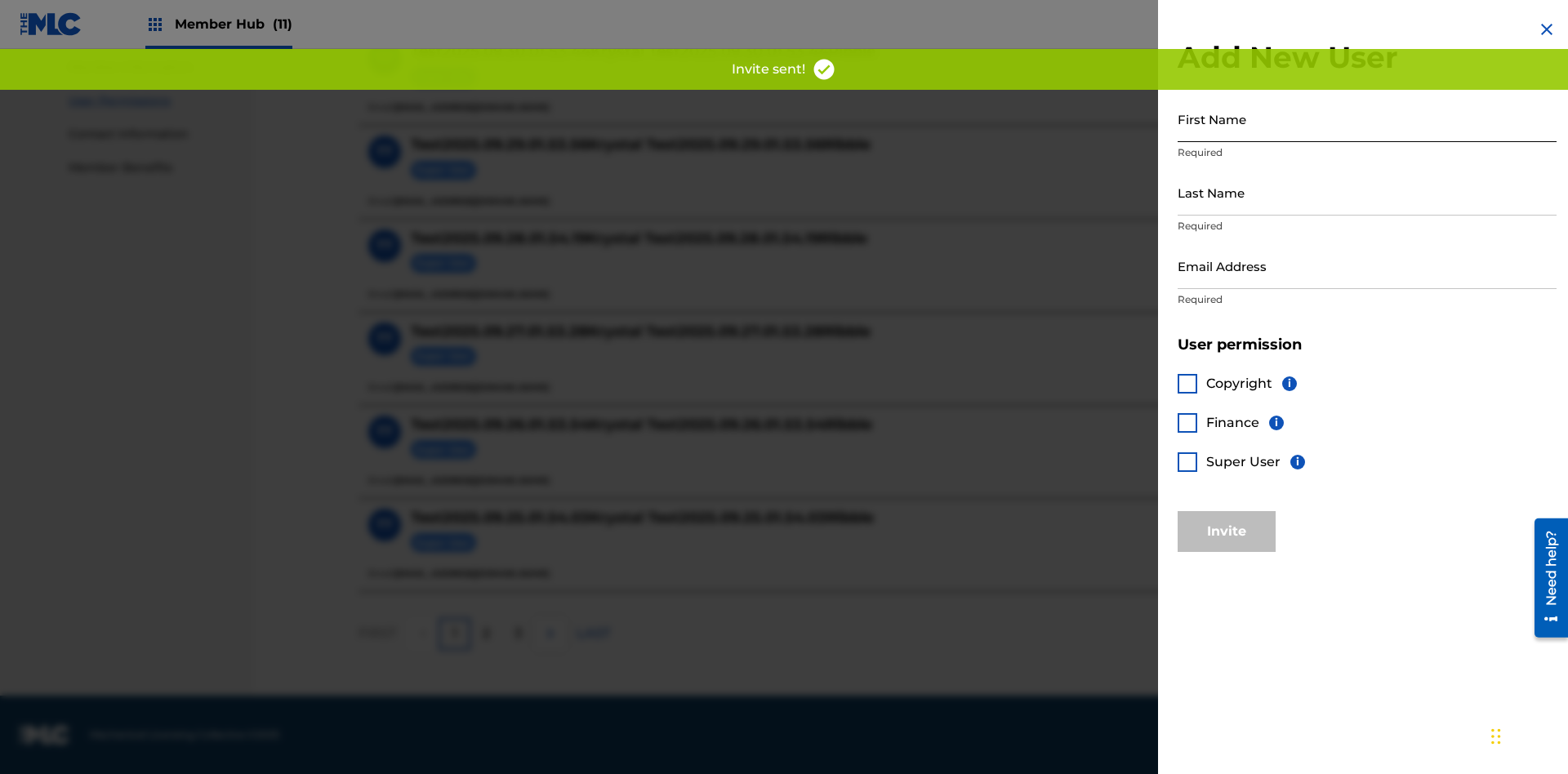
click at [1367, 118] on input "First Name" at bounding box center [1367, 119] width 379 height 47
type input "Test2025.10.01.01.56.40"
click at [1367, 192] on input "Last Name" at bounding box center [1367, 192] width 379 height 47
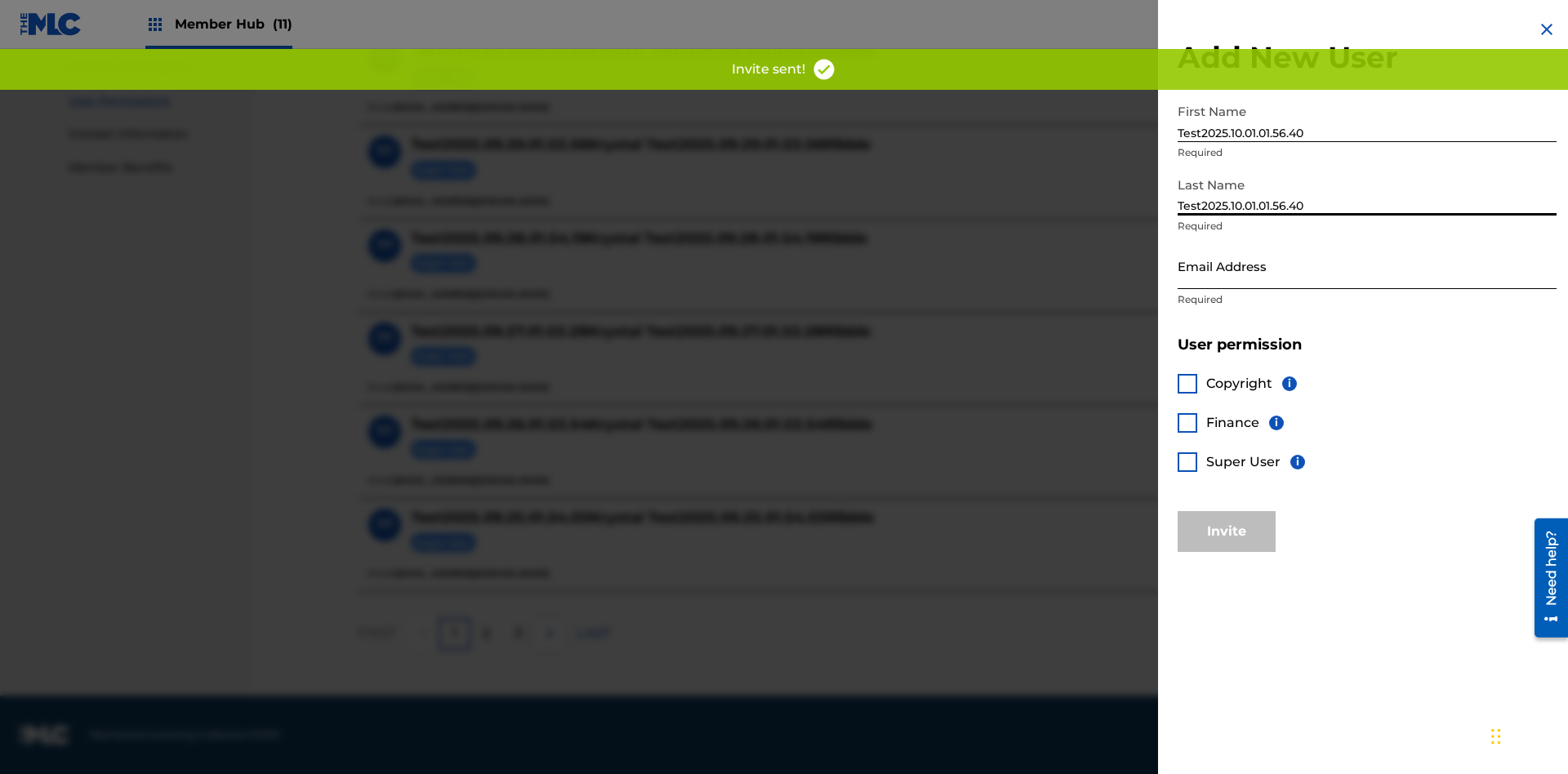
type input "Test2025.10.01.01.56.40"
click at [1367, 266] on input "Email Address" at bounding box center [1367, 266] width 379 height 47
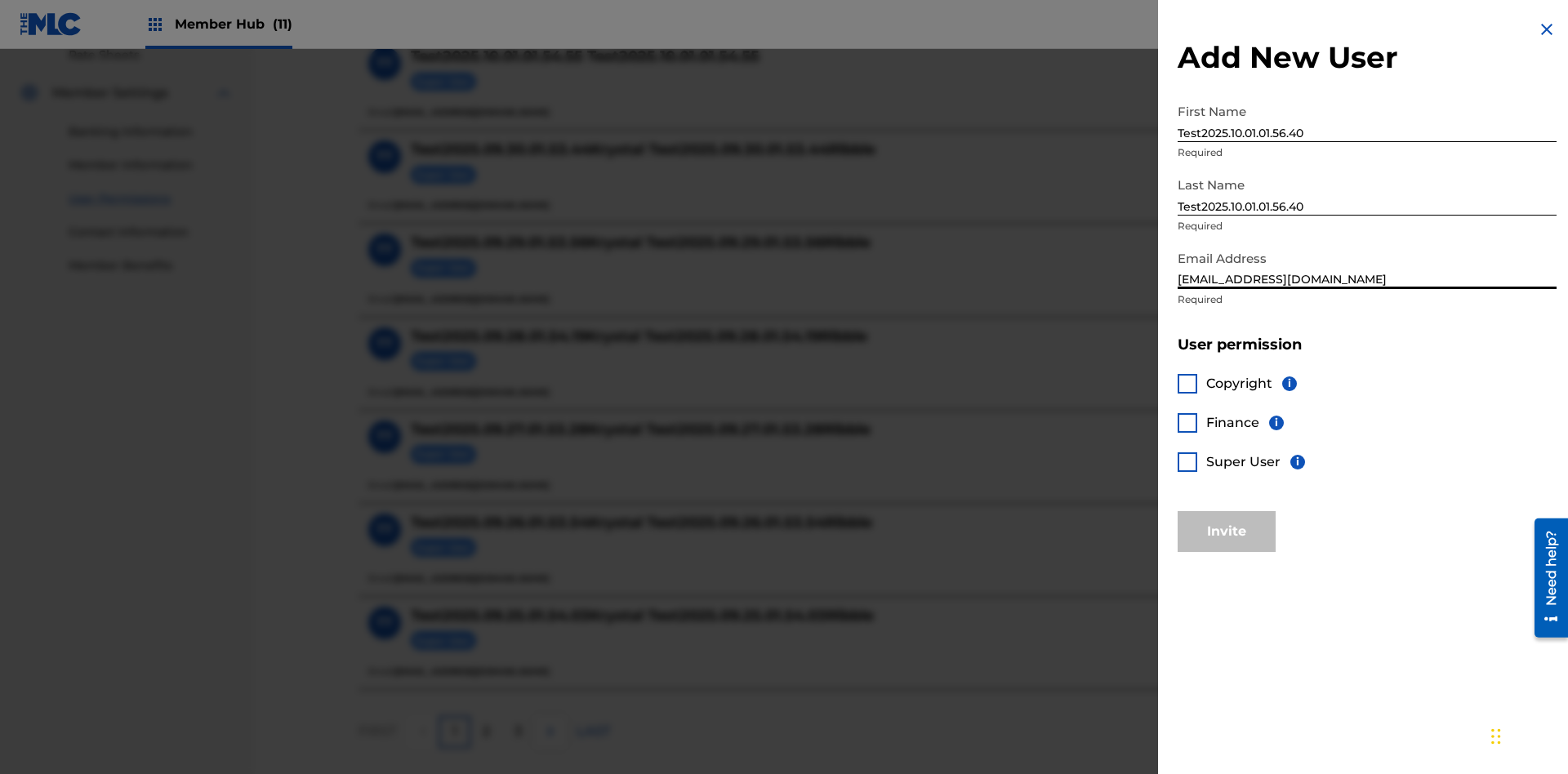
type input "[EMAIL_ADDRESS][DOMAIN_NAME]"
click at [1187, 383] on div at bounding box center [1187, 384] width 20 height 20
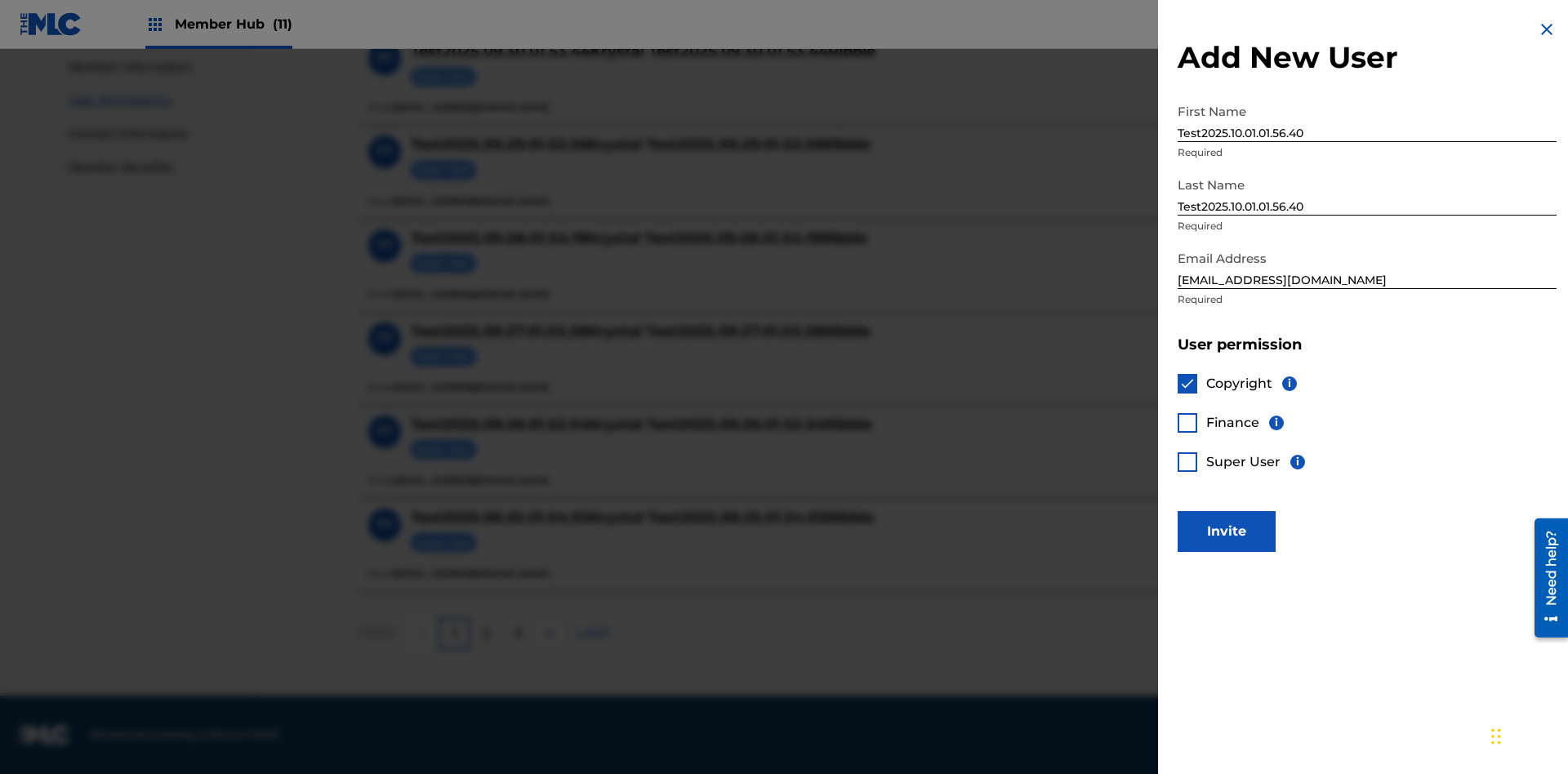
click at [1187, 422] on div at bounding box center [1187, 423] width 20 height 20
click at [1226, 531] on button "Invite" at bounding box center [1226, 532] width 98 height 41
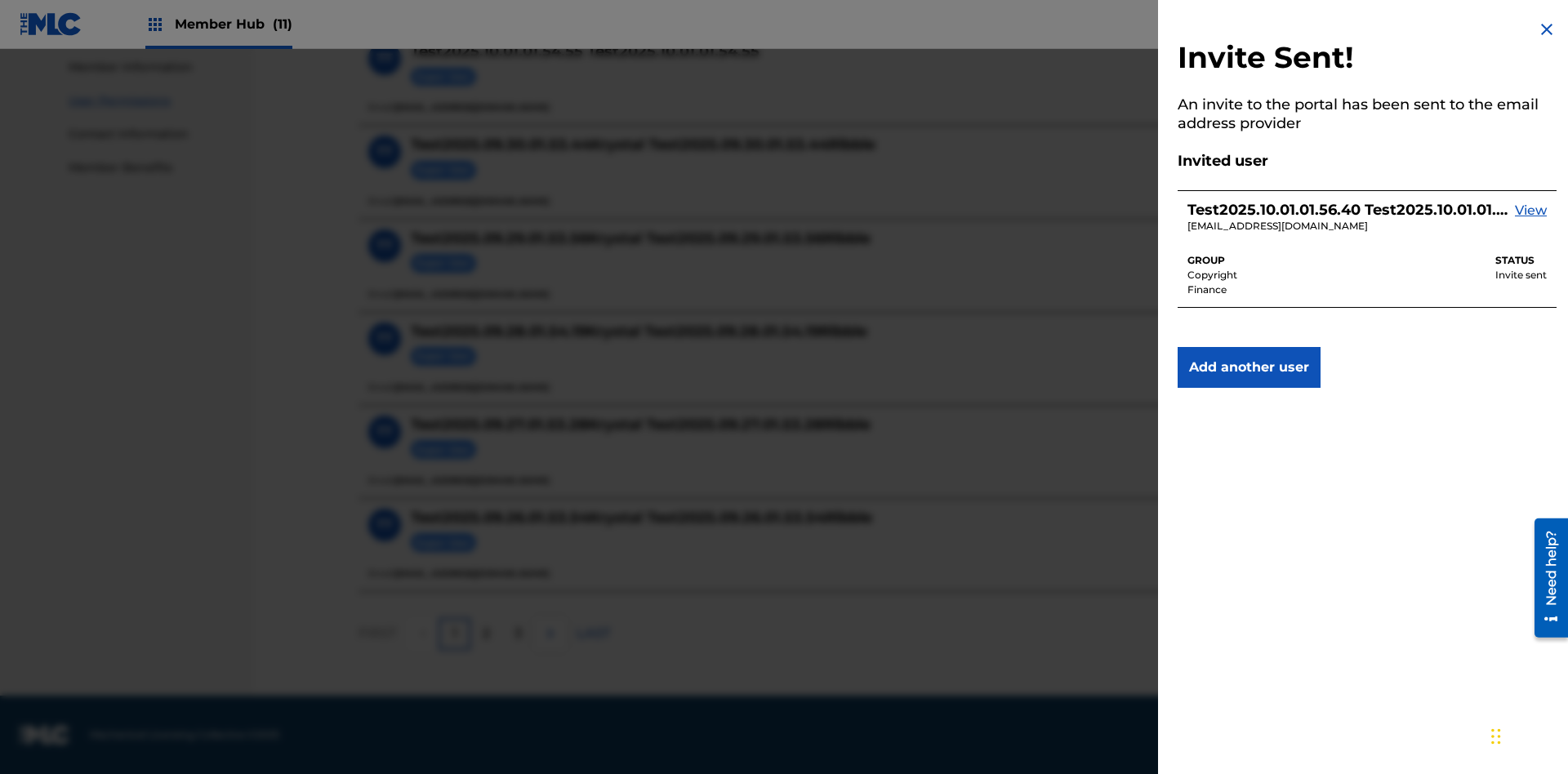
click at [1547, 30] on img at bounding box center [1547, 30] width 20 height 20
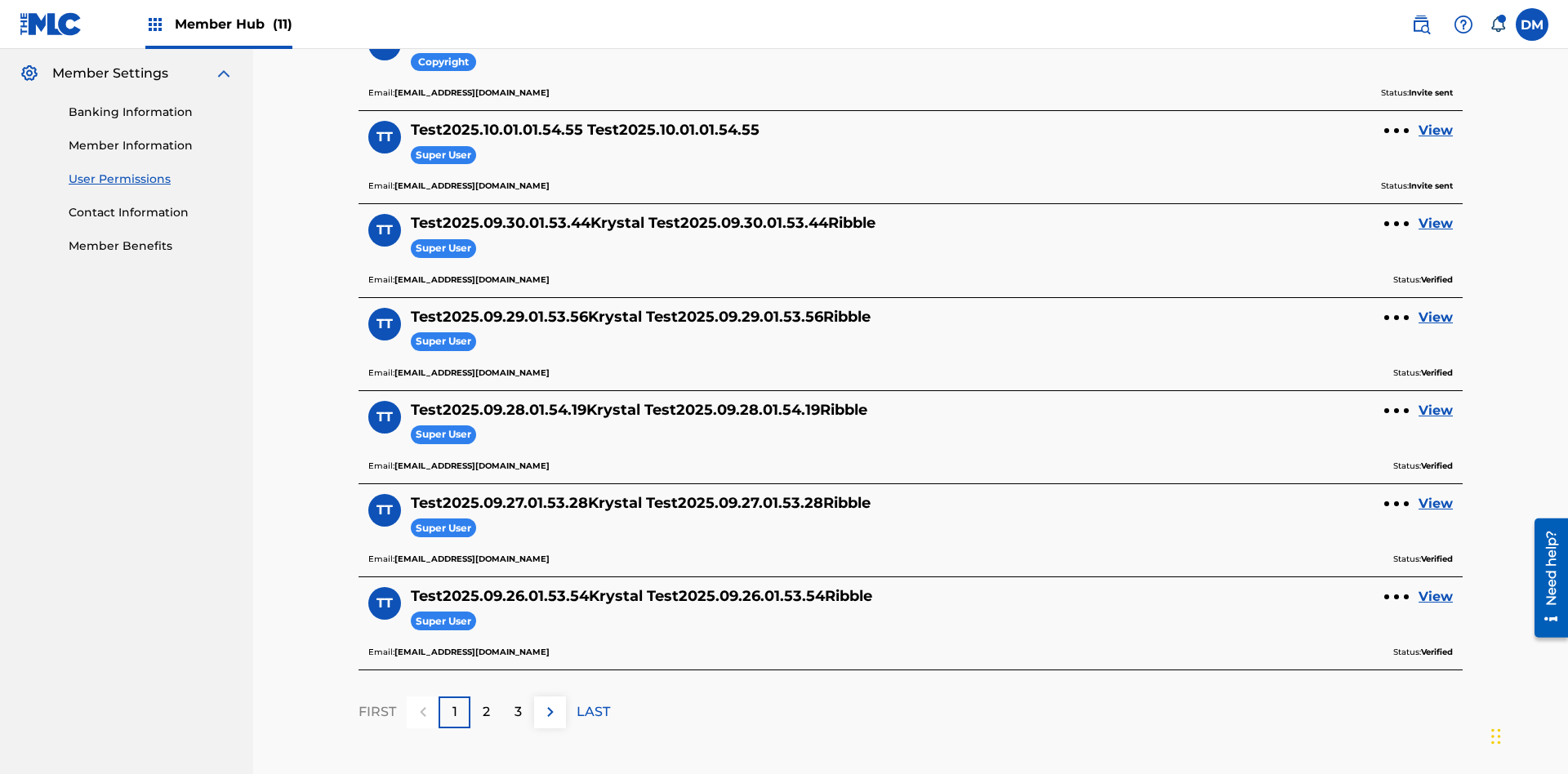
scroll to position [192, 0]
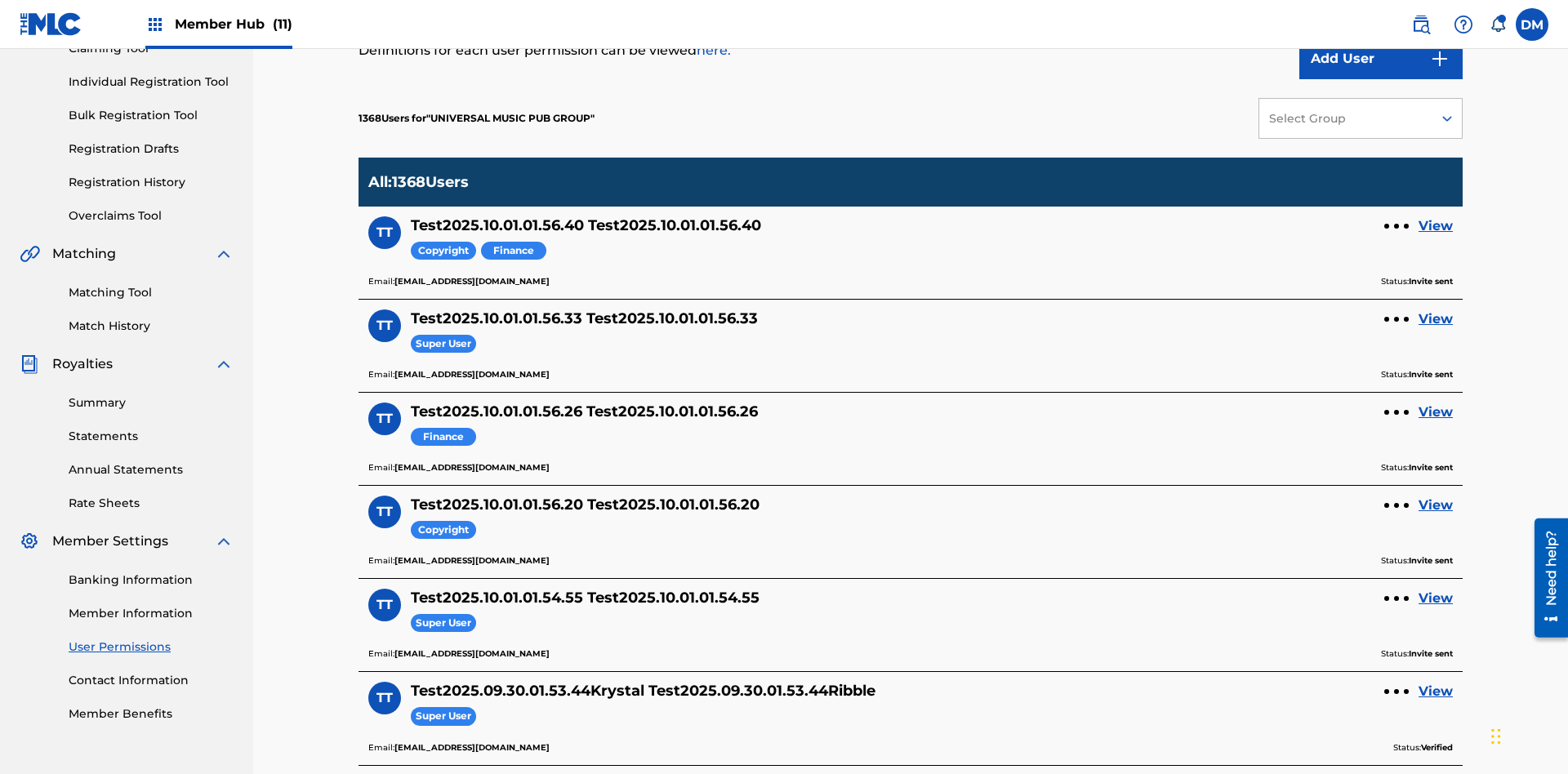
click at [1360, 118] on div "Select Group" at bounding box center [1344, 118] width 152 height 17
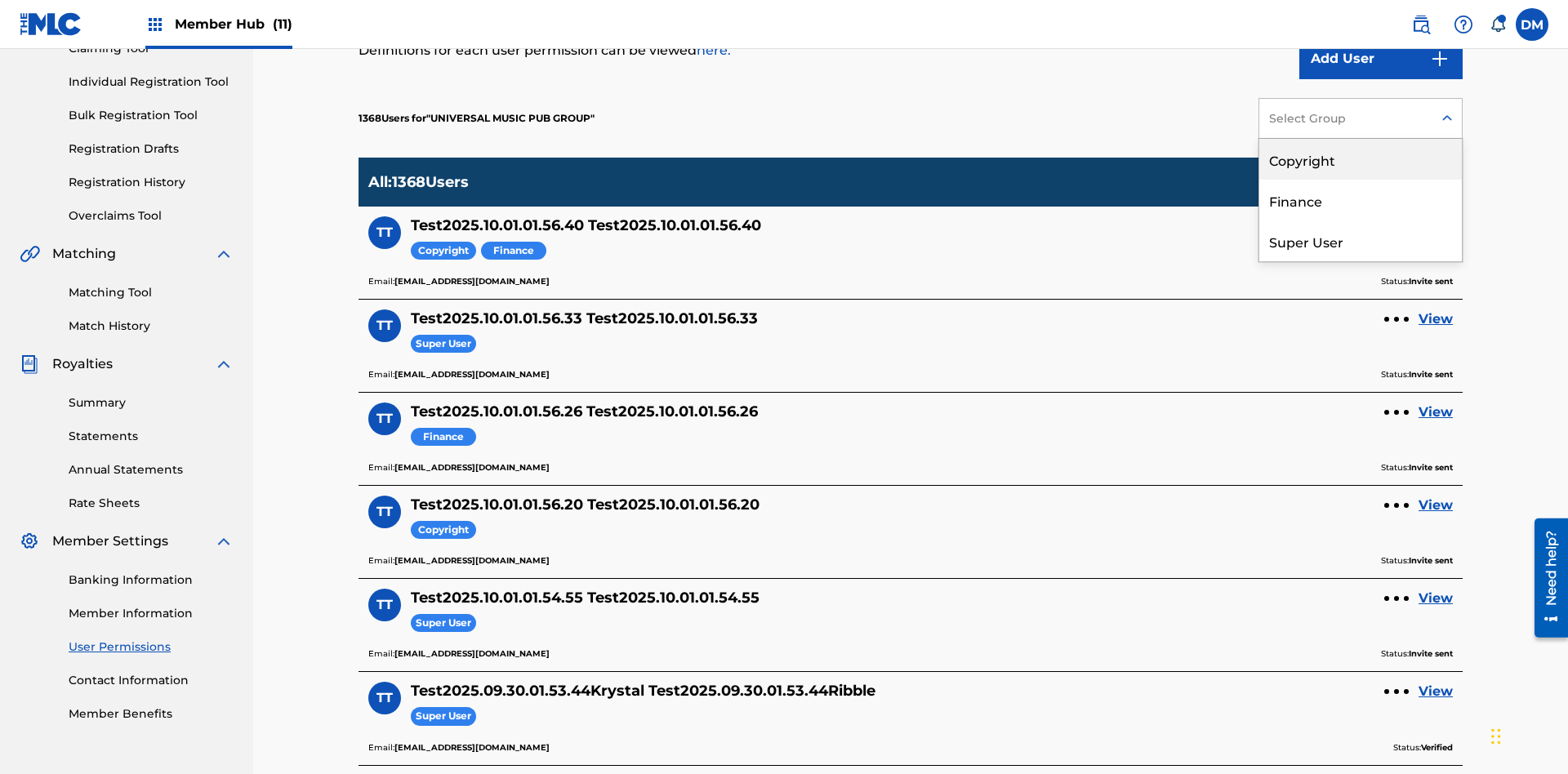
click at [1360, 159] on div "Copyright" at bounding box center [1360, 159] width 202 height 41
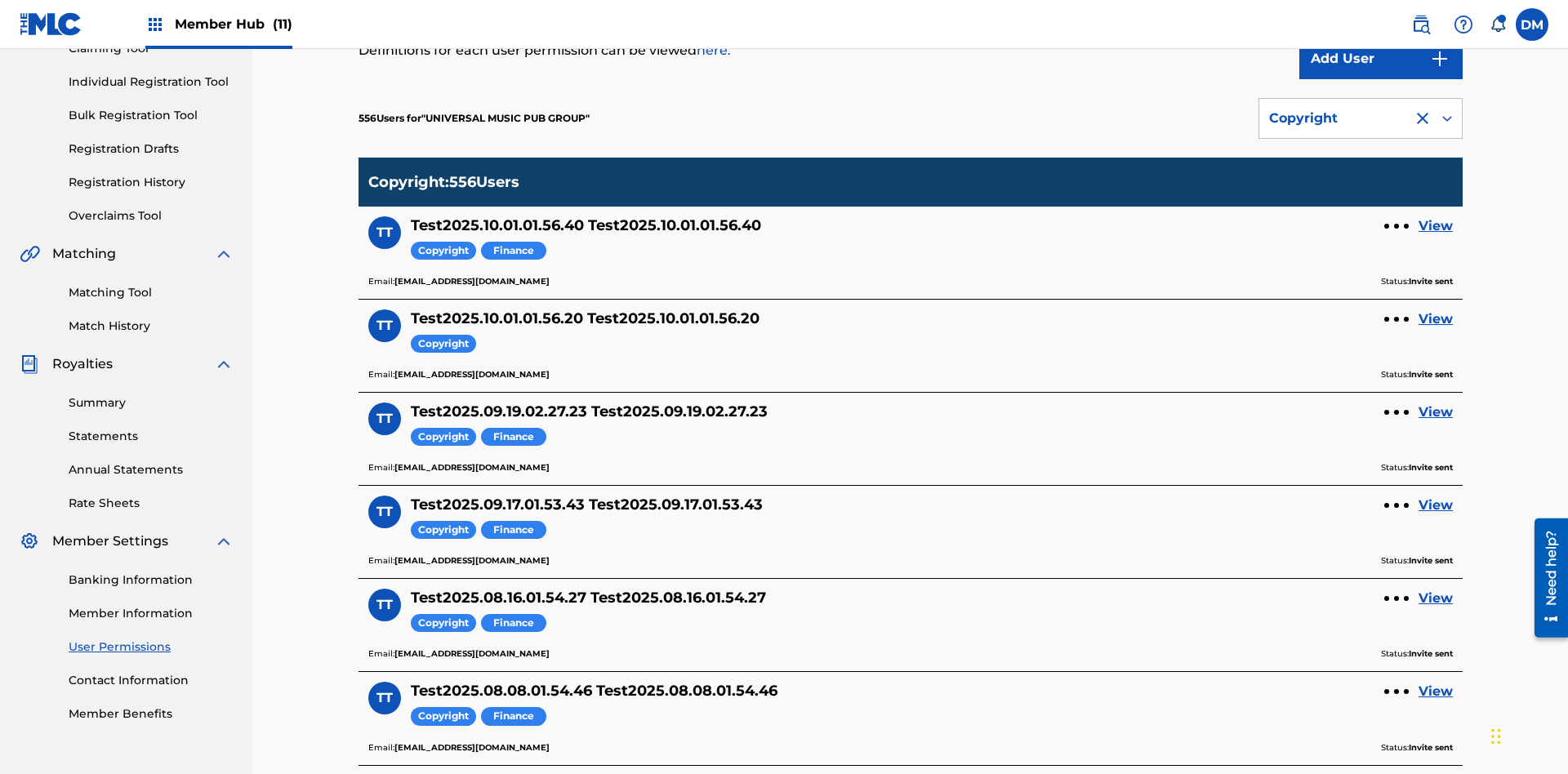
click at [1360, 118] on div "Copyright" at bounding box center [1335, 118] width 134 height 20
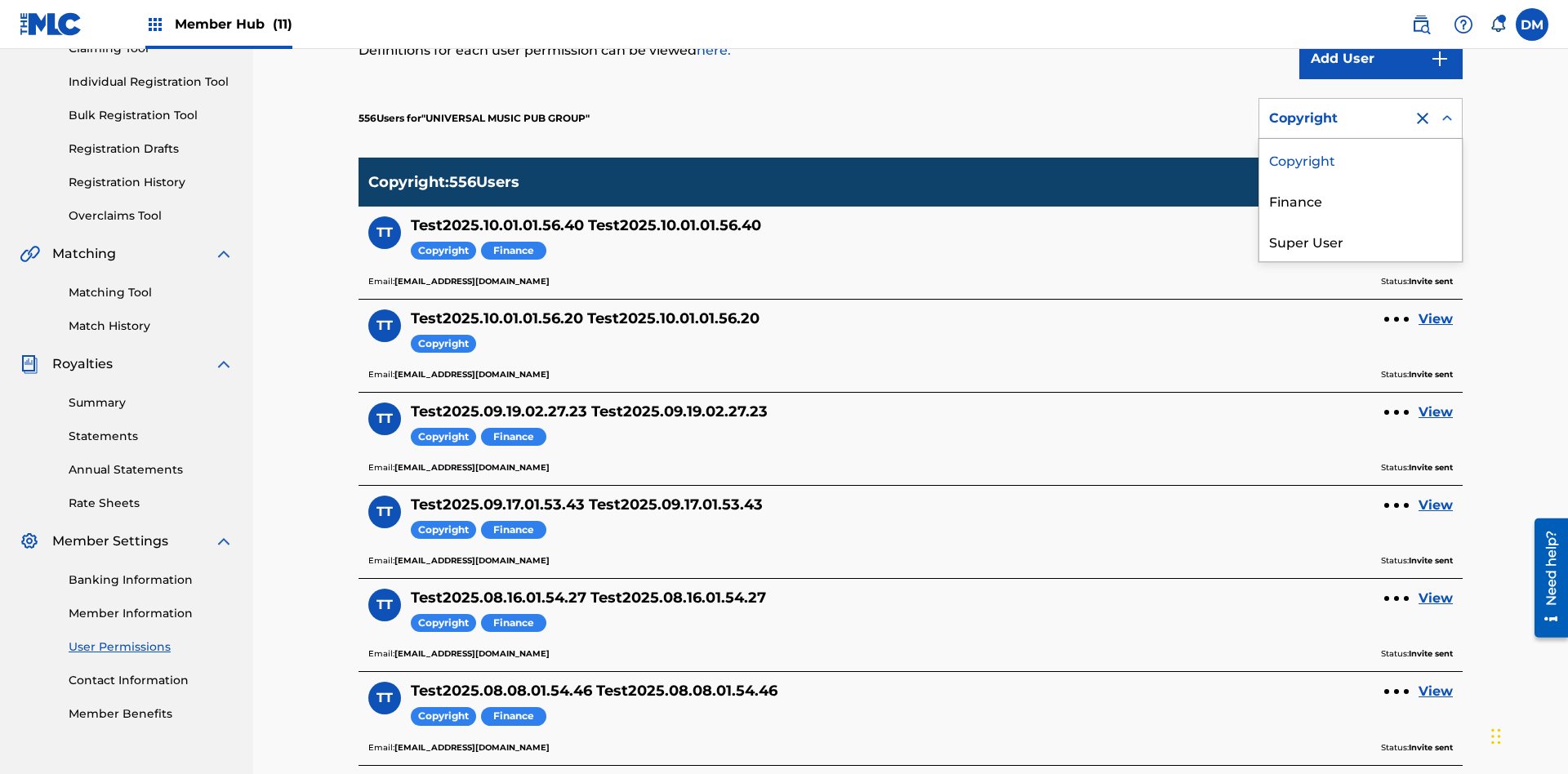
click at [1360, 200] on div "Finance" at bounding box center [1360, 200] width 202 height 41
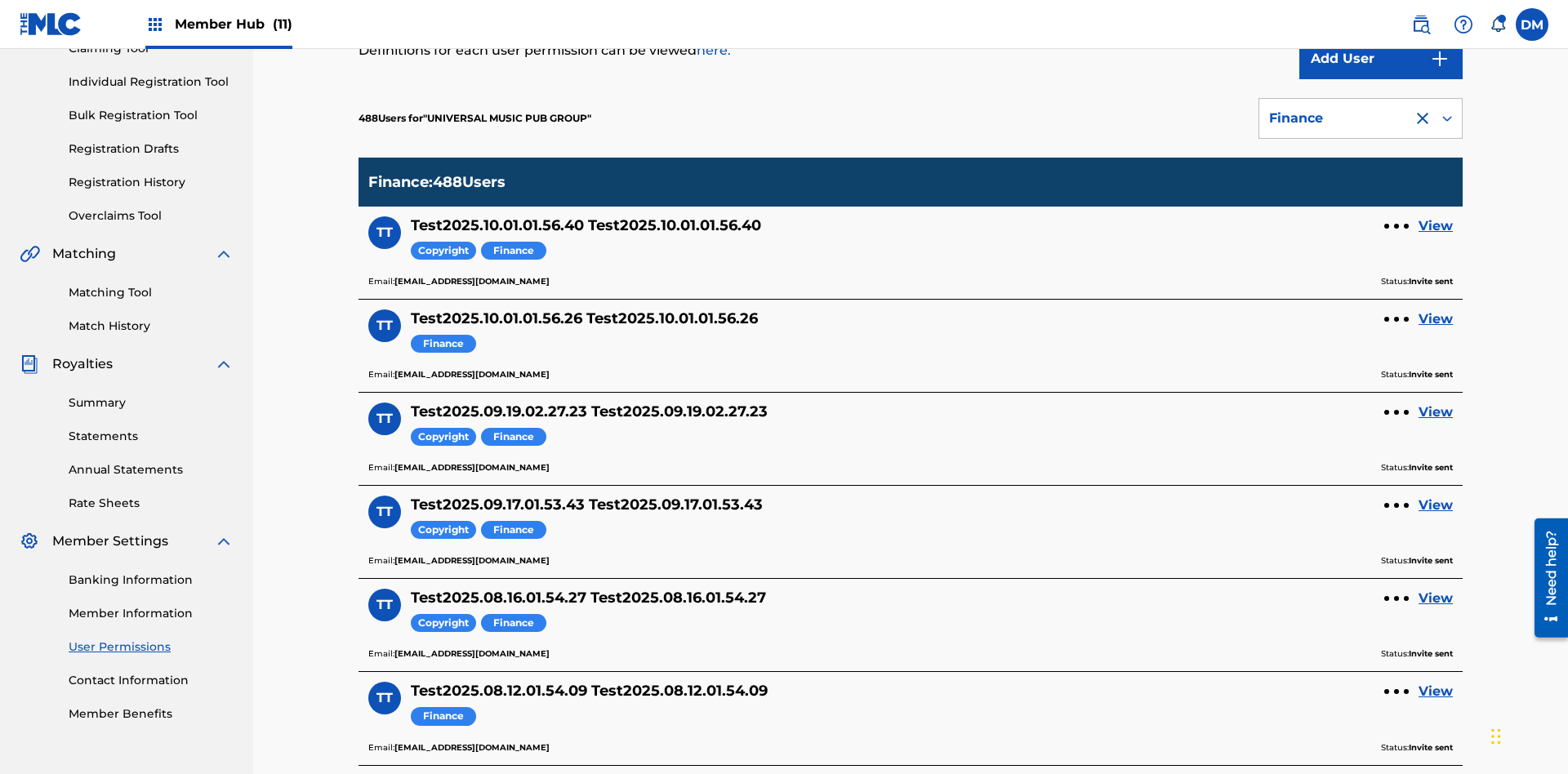
click at [1360, 118] on div "Finance" at bounding box center [1335, 118] width 134 height 20
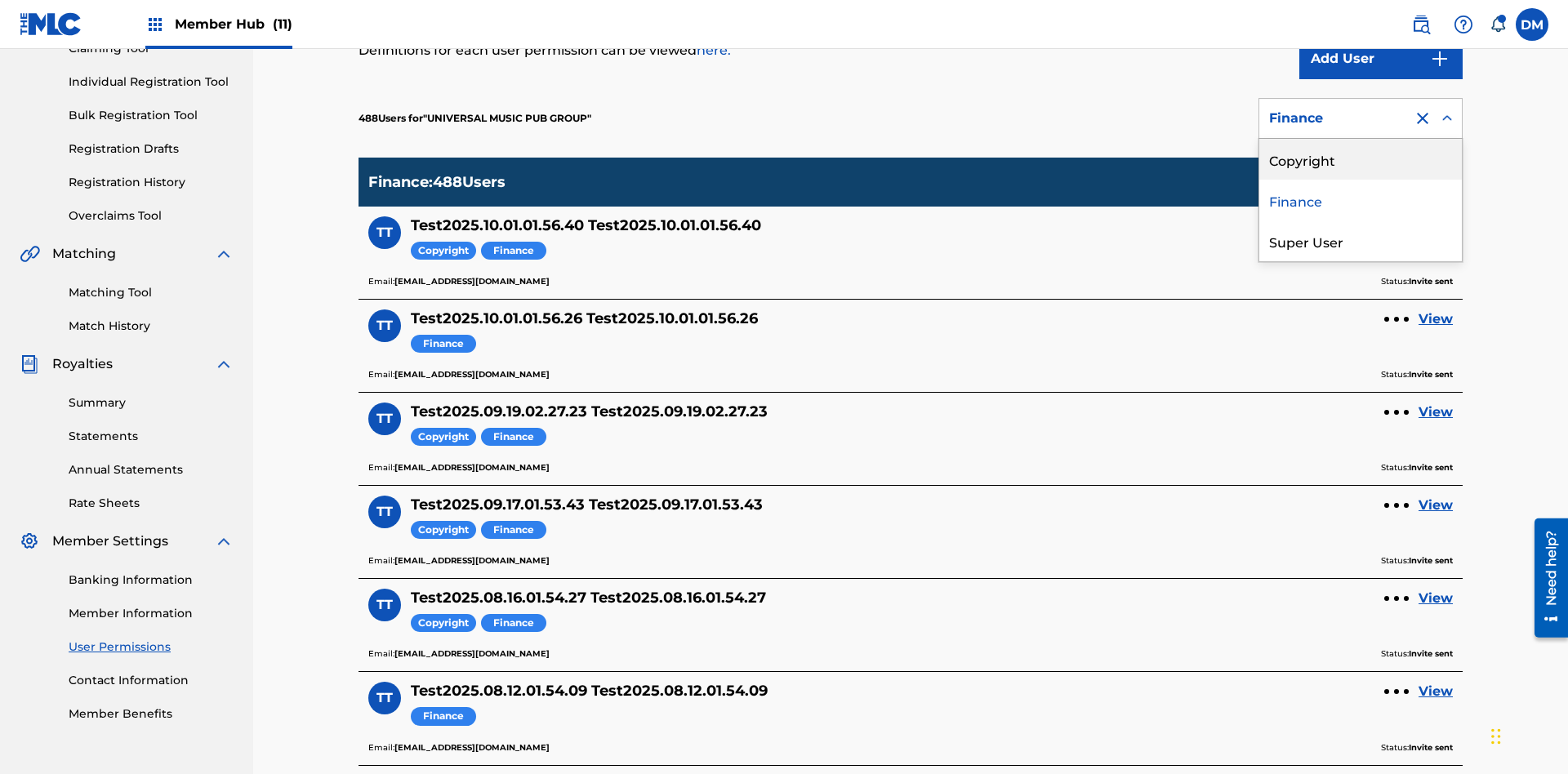
click at [1360, 241] on div "Super User" at bounding box center [1360, 241] width 202 height 41
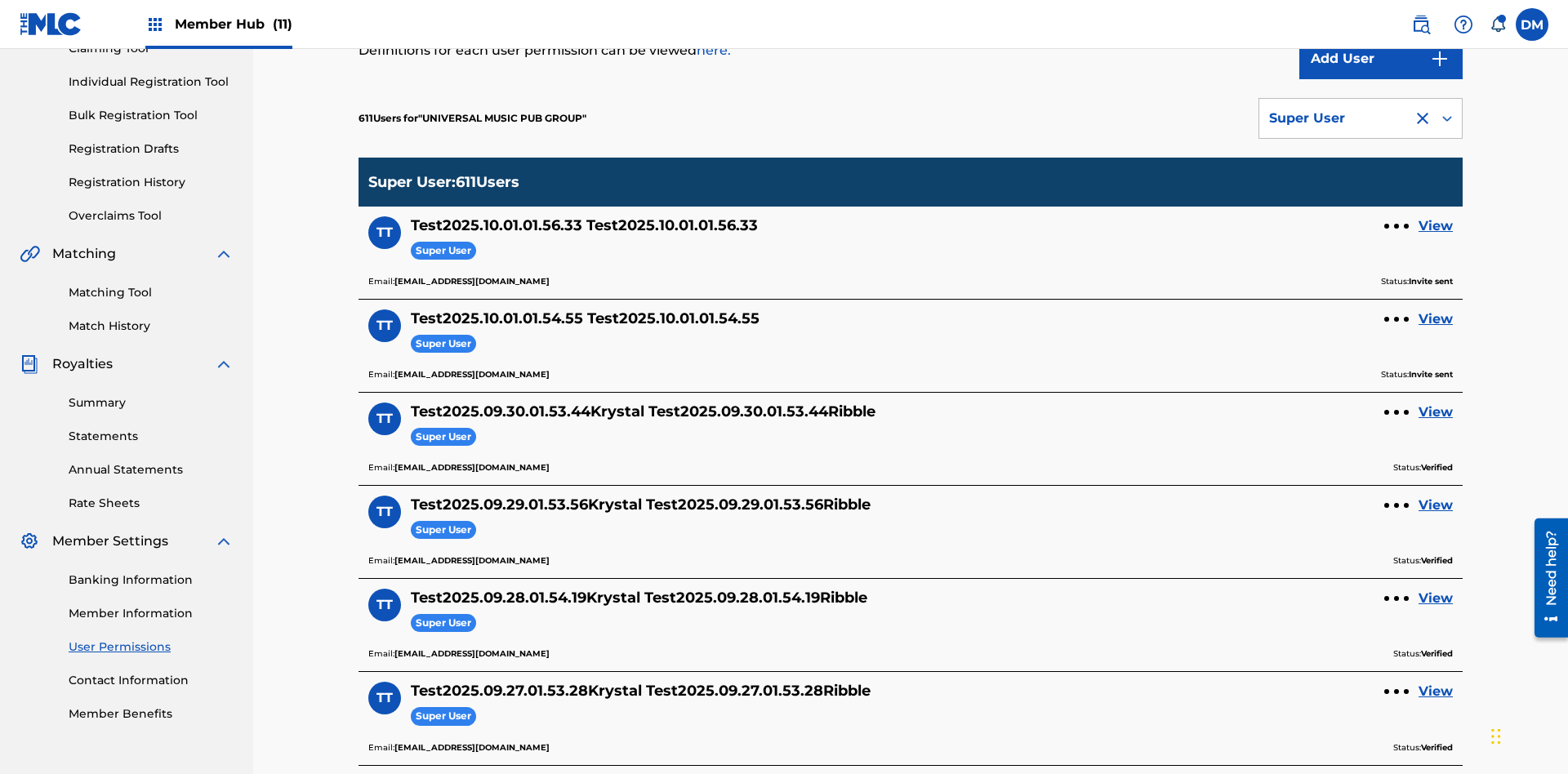
click at [1360, 118] on div "Super User" at bounding box center [1335, 118] width 134 height 20
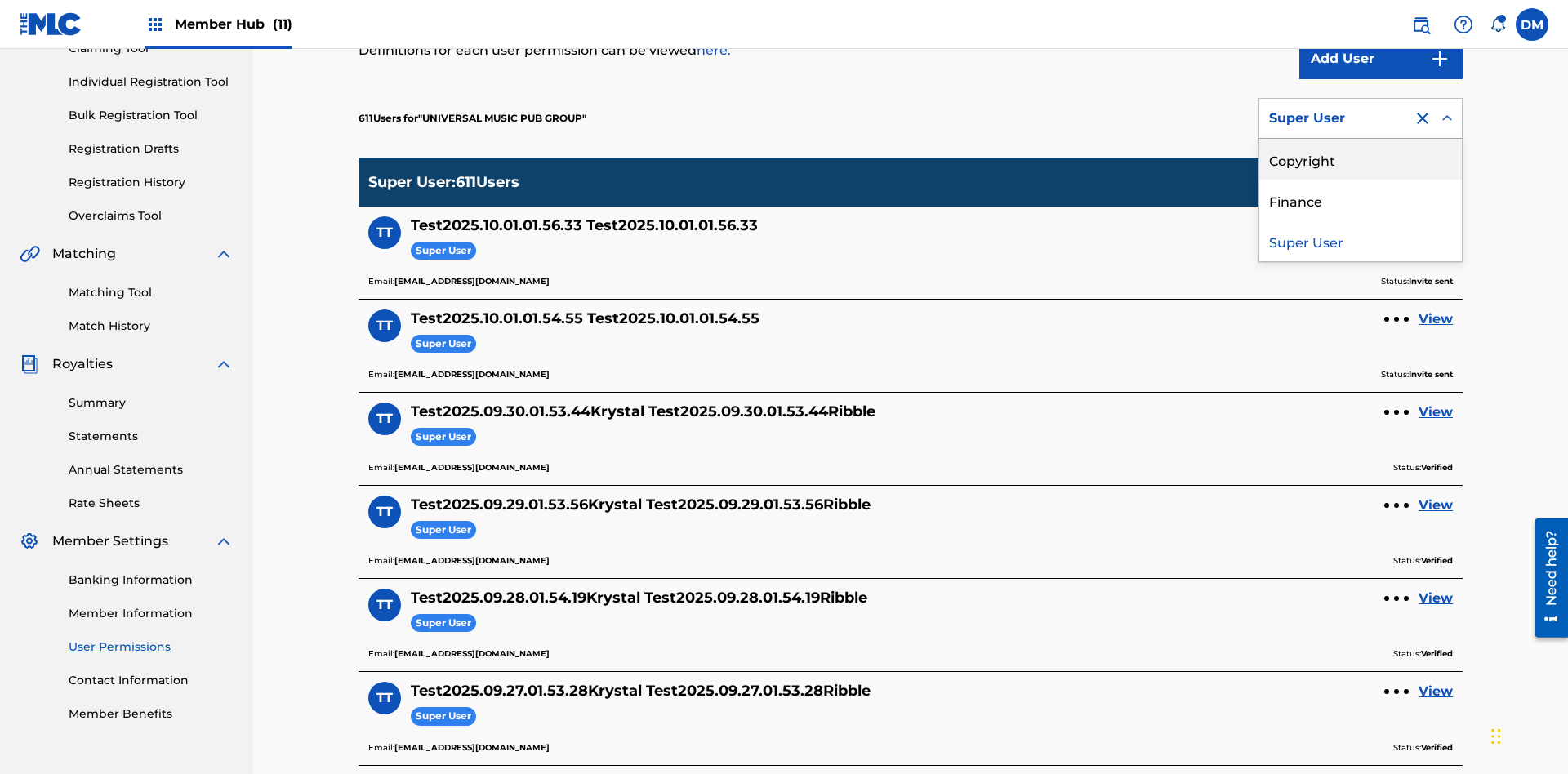
click at [1360, 159] on div "Copyright" at bounding box center [1360, 159] width 202 height 41
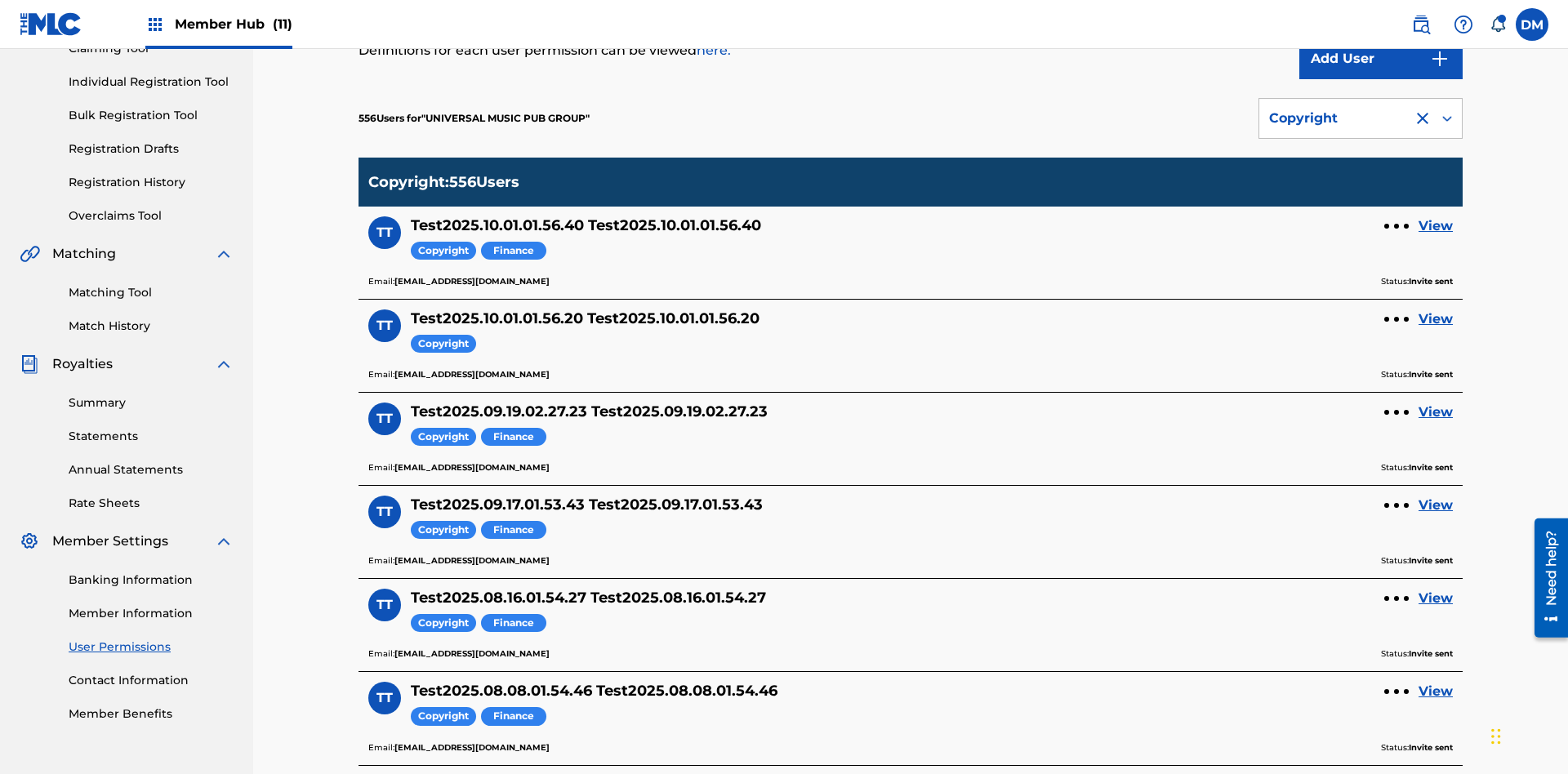
click at [1360, 118] on div "Copyright" at bounding box center [1335, 118] width 134 height 20
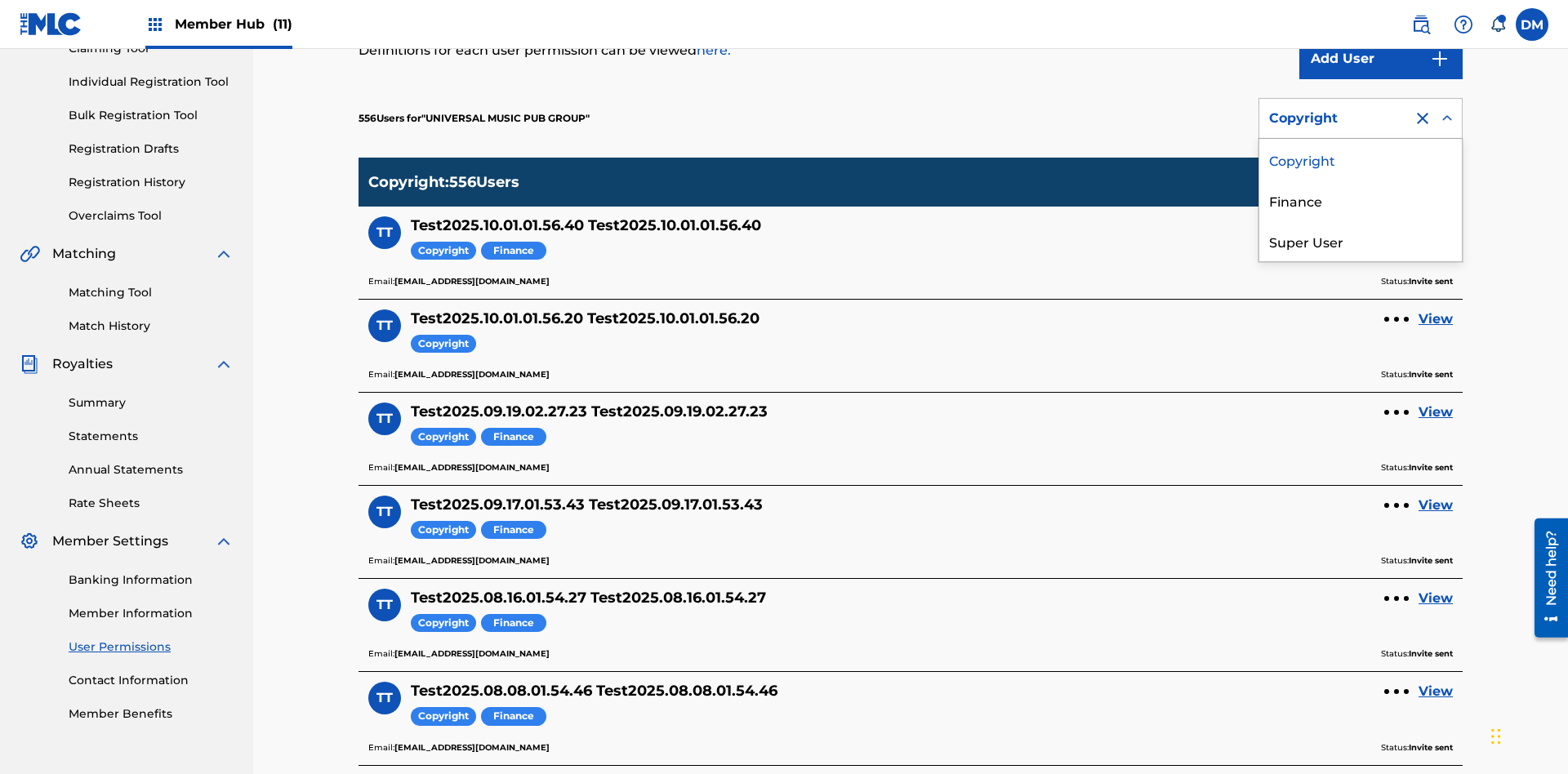
click at [1360, 200] on div "Finance" at bounding box center [1360, 200] width 202 height 41
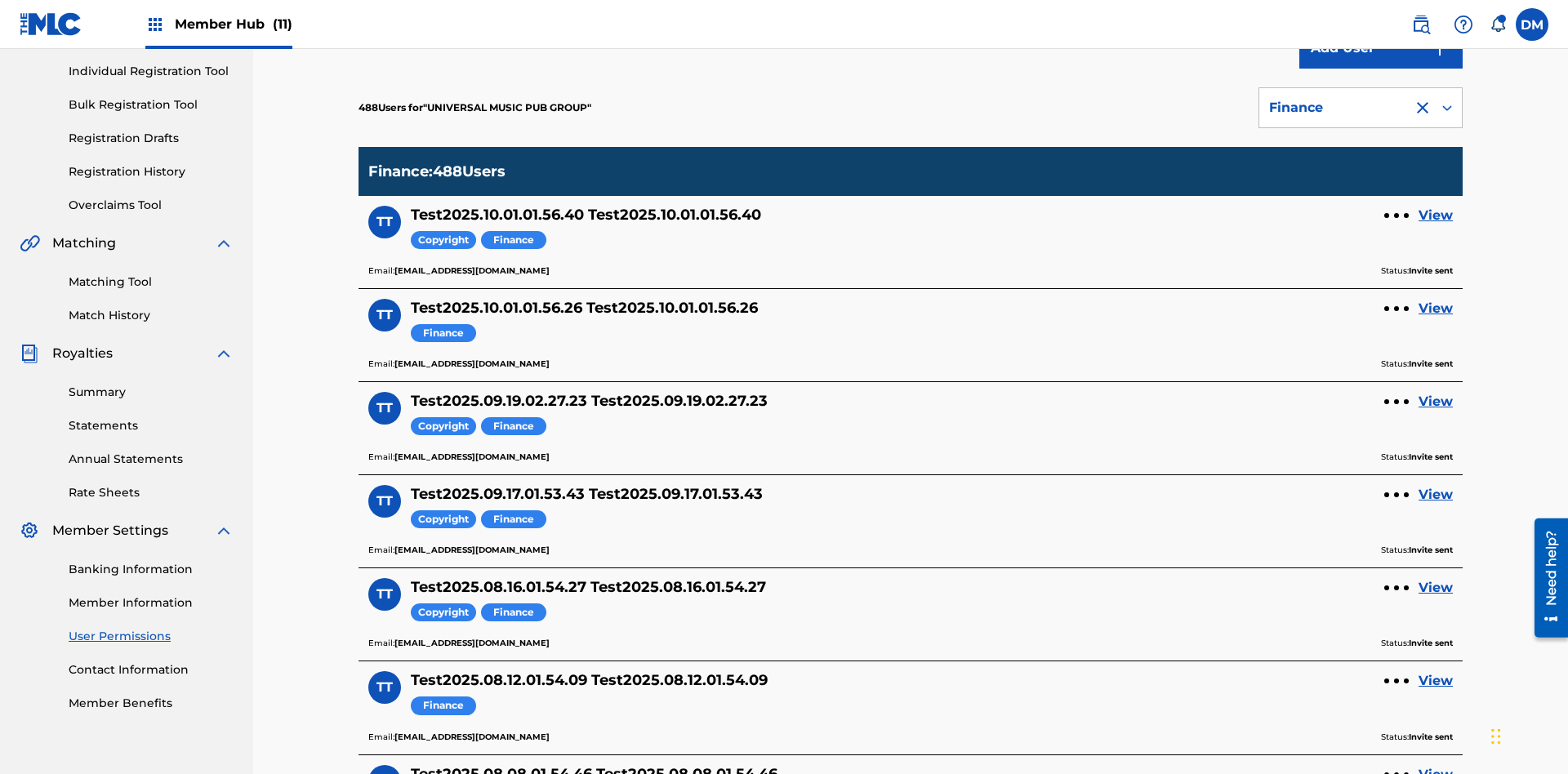
click at [1422, 107] on div at bounding box center [1422, 108] width 20 height 20
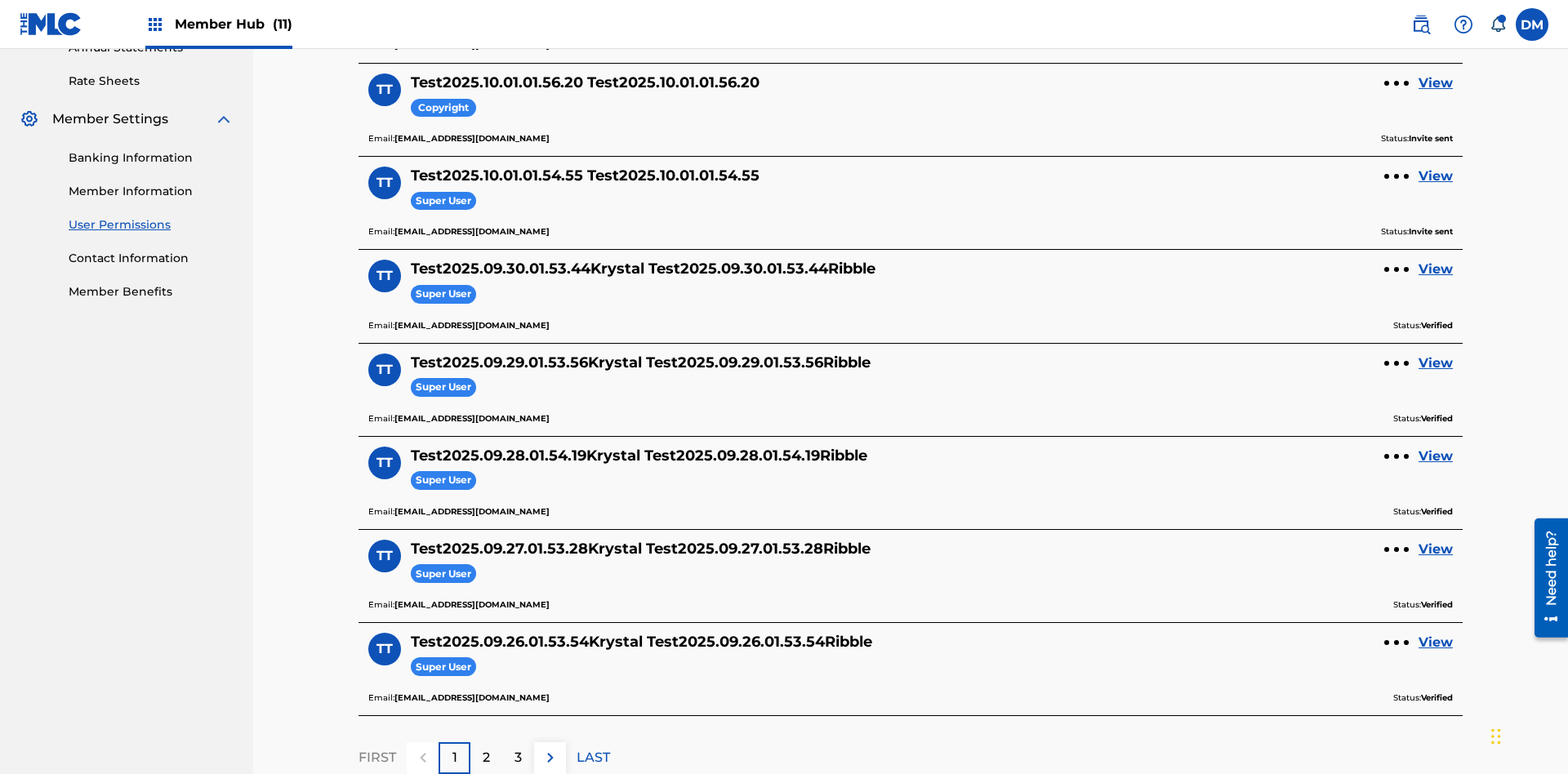
scroll to position [590, 0]
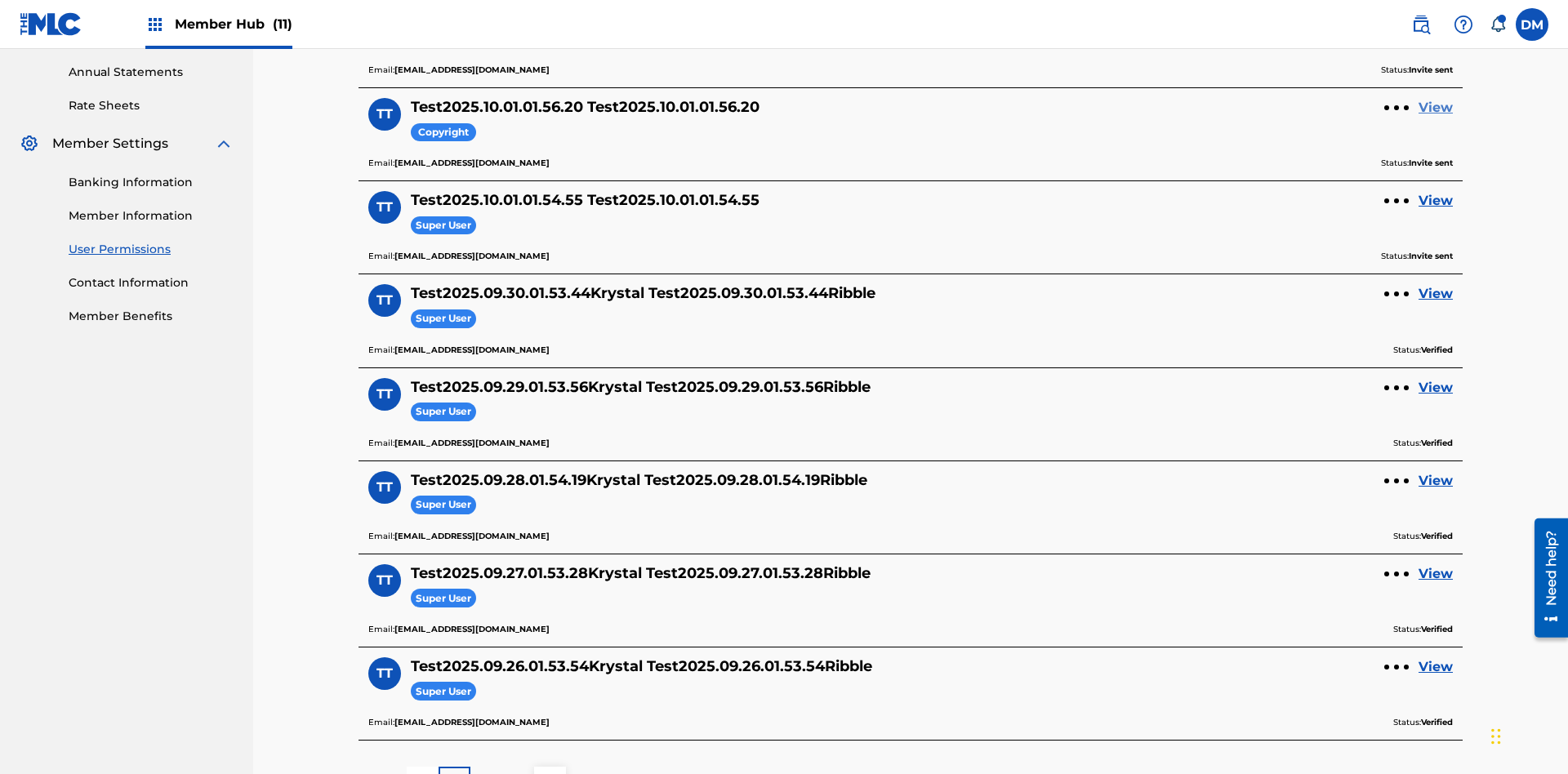
click at [1436, 107] on link "View" at bounding box center [1436, 108] width 34 height 20
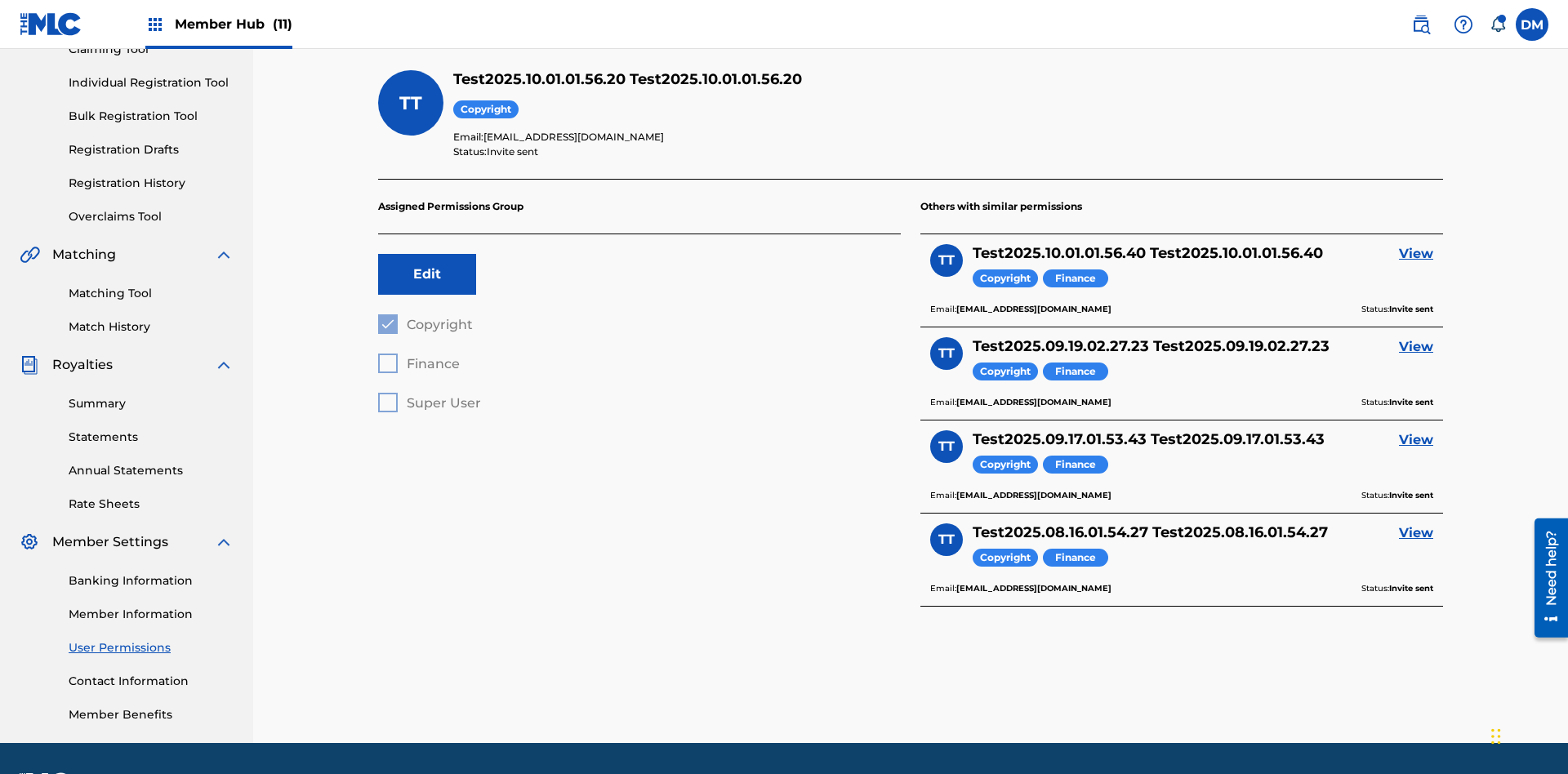
scroll to position [239, 0]
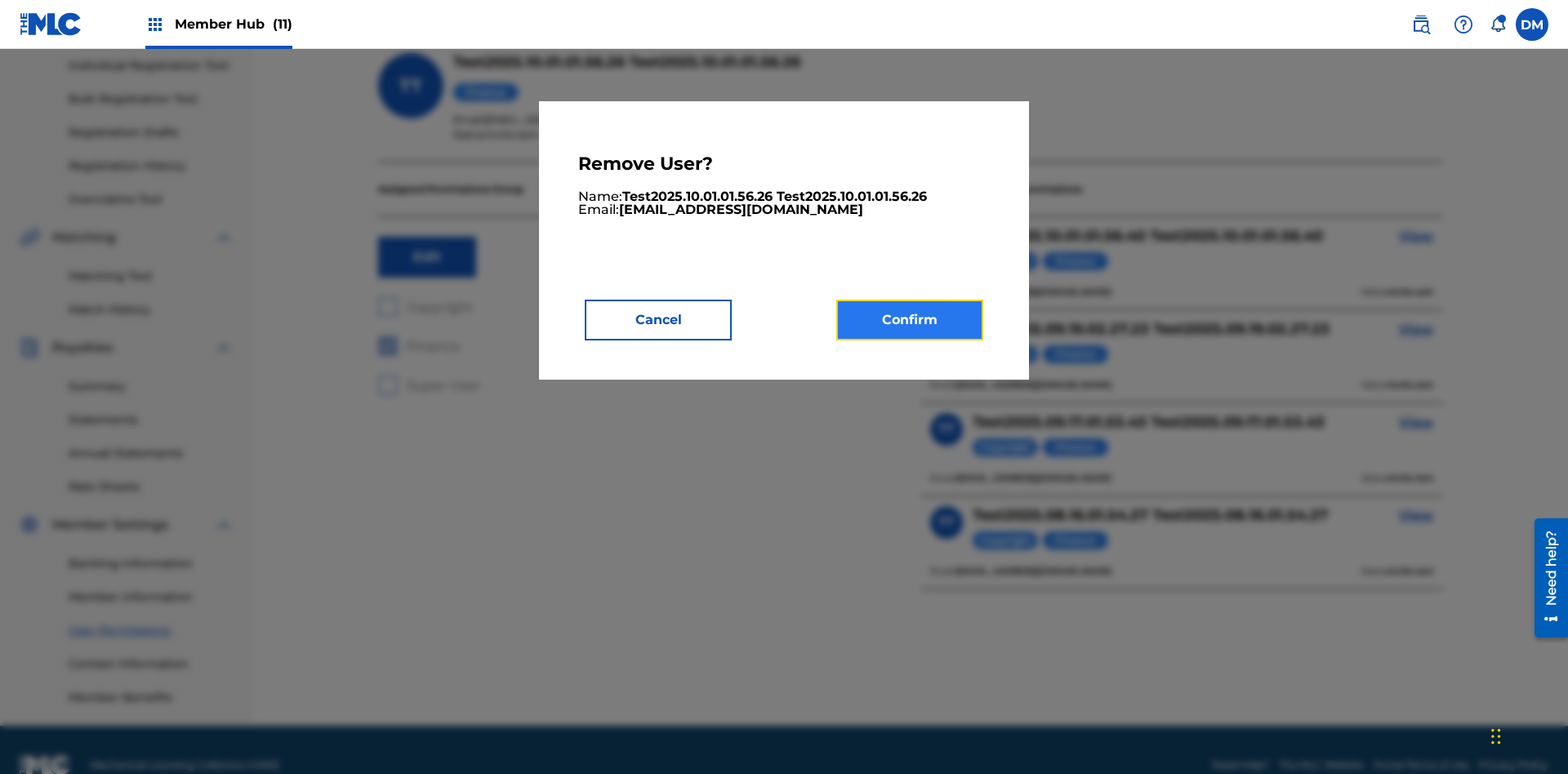
click at [910, 319] on button "Confirm" at bounding box center [910, 320] width 147 height 41
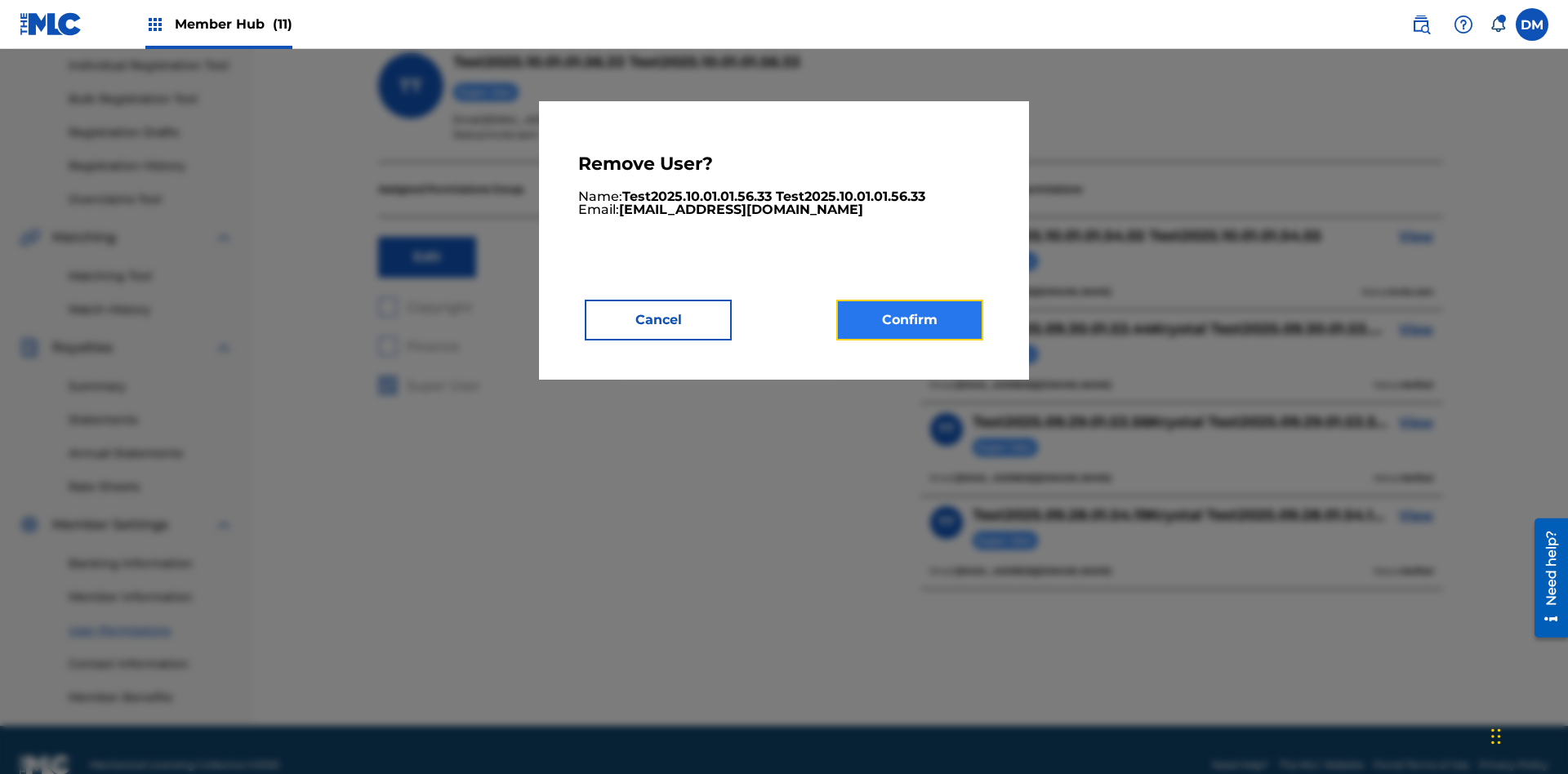
click at [910, 319] on button "Confirm" at bounding box center [910, 320] width 147 height 41
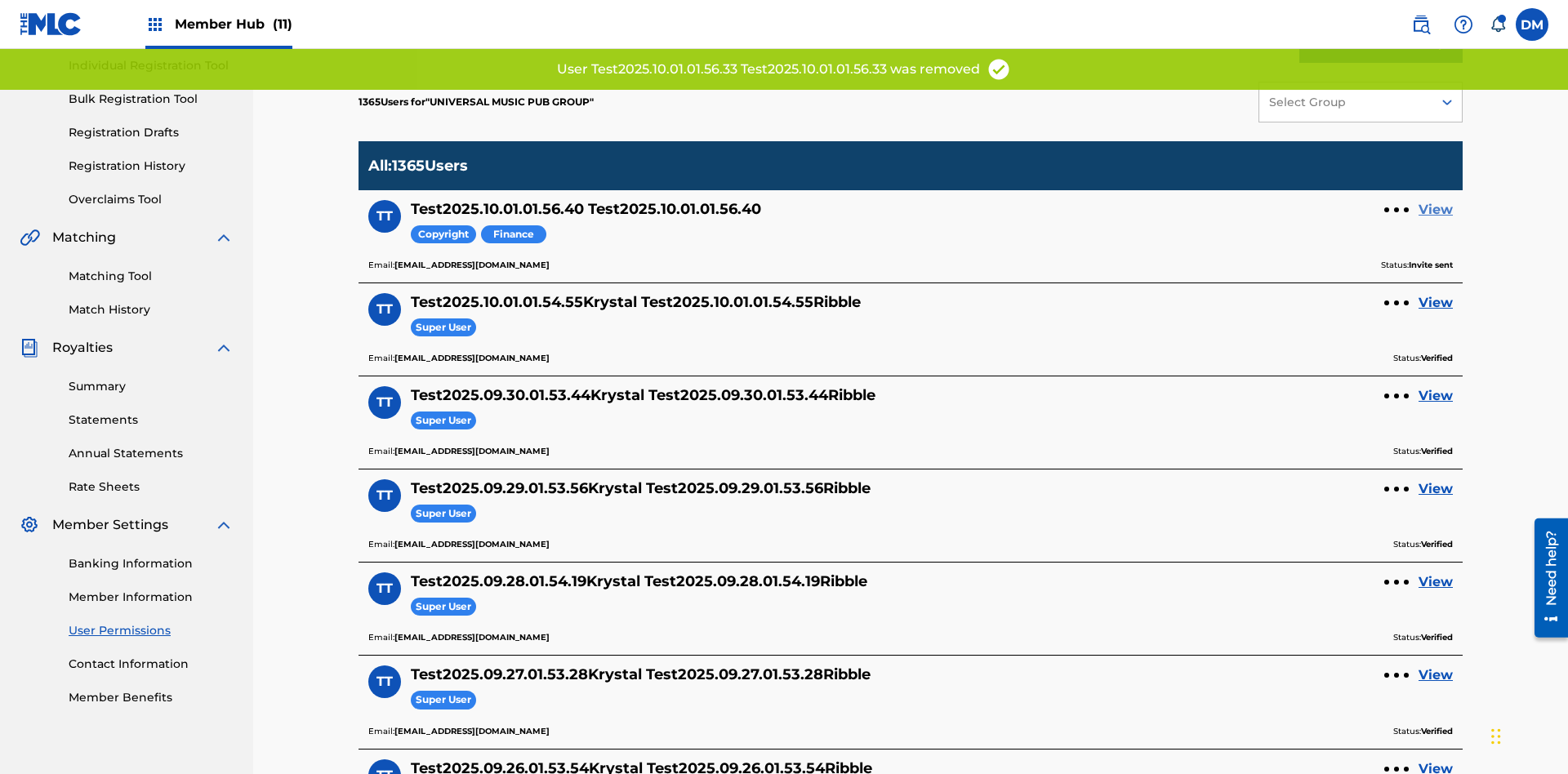
click at [1436, 200] on link "View" at bounding box center [1436, 210] width 34 height 20
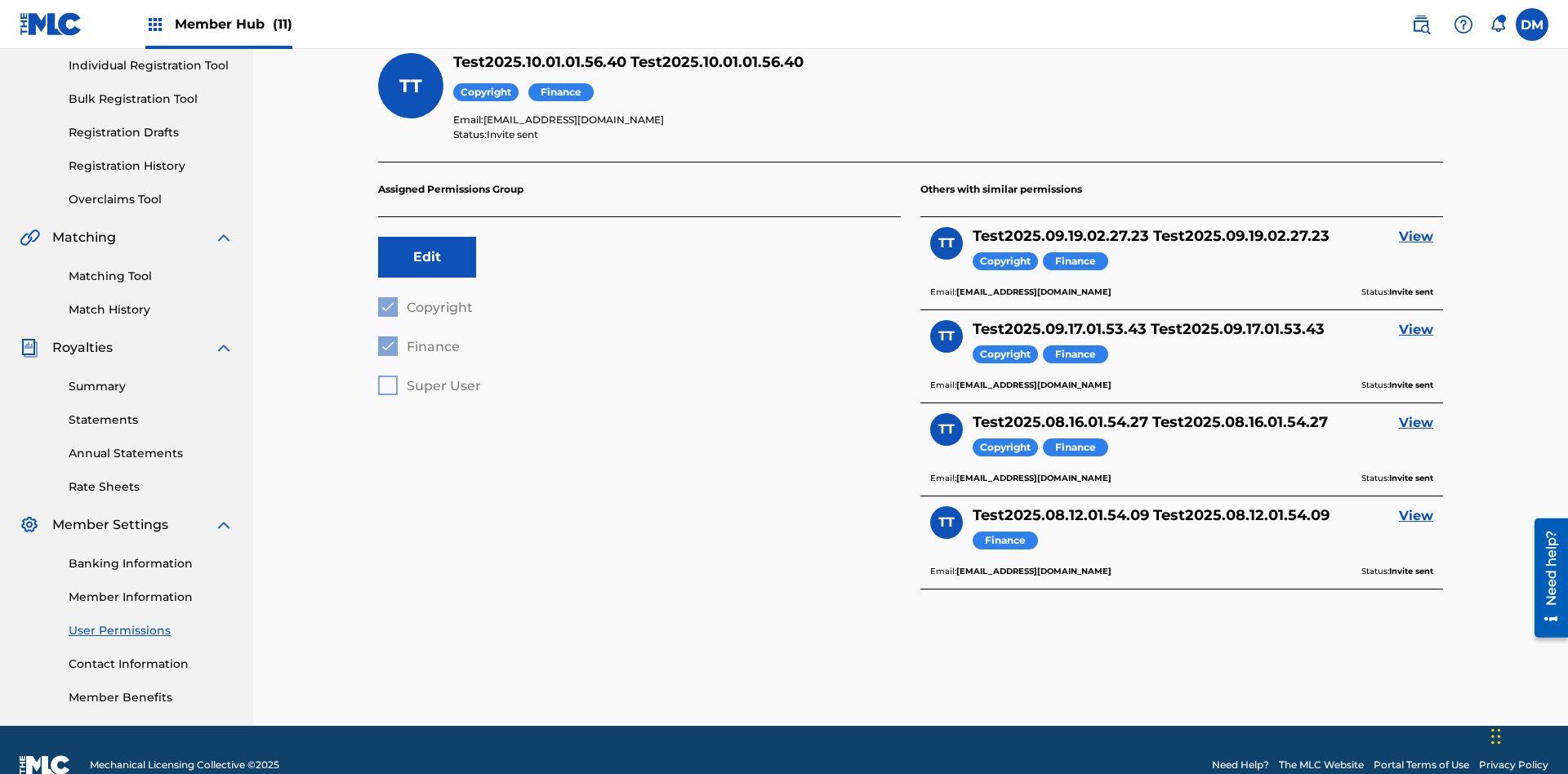
scroll to position [239, 0]
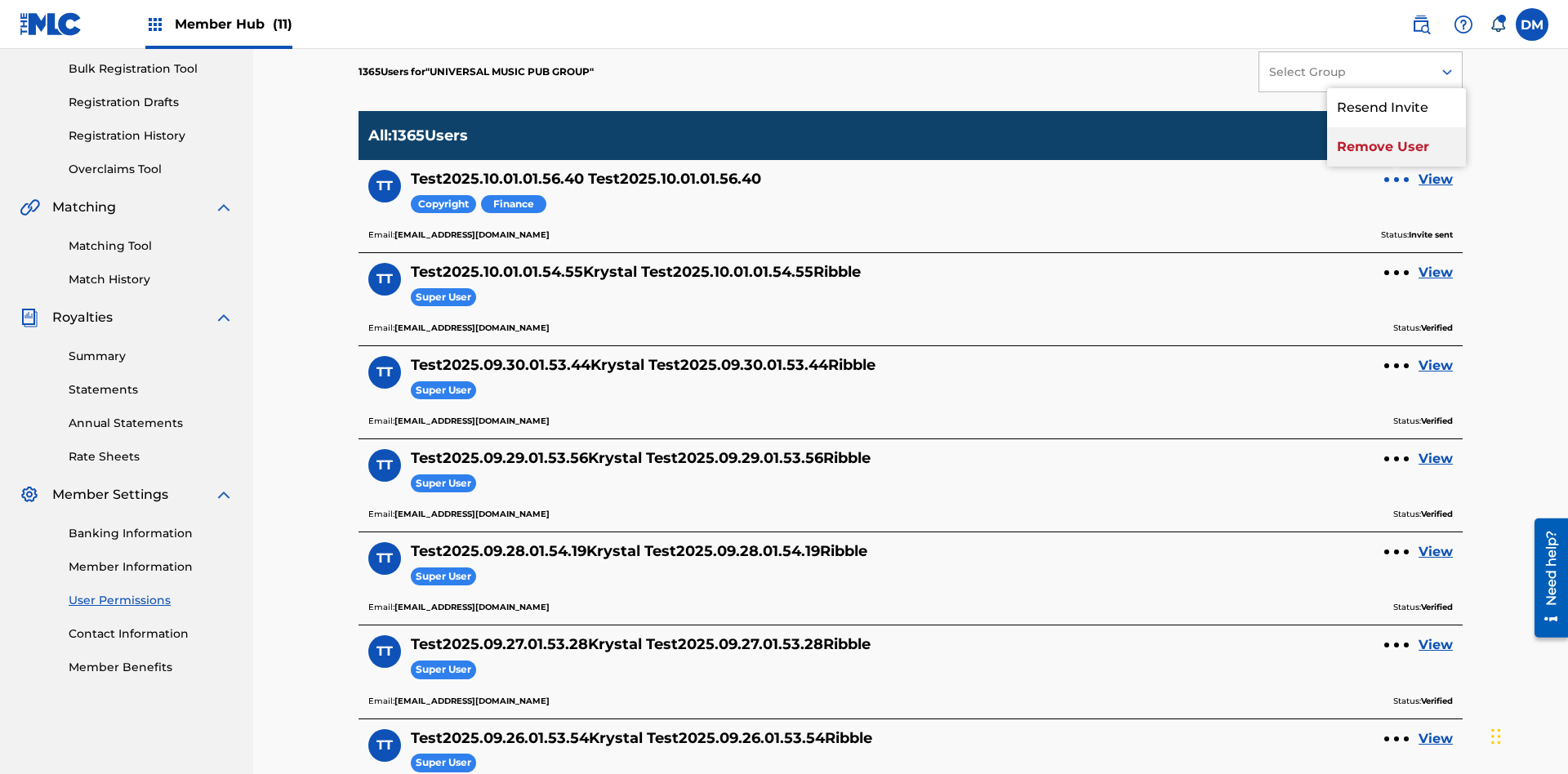
click at [1396, 127] on p "Remove User" at bounding box center [1395, 147] width 139 height 39
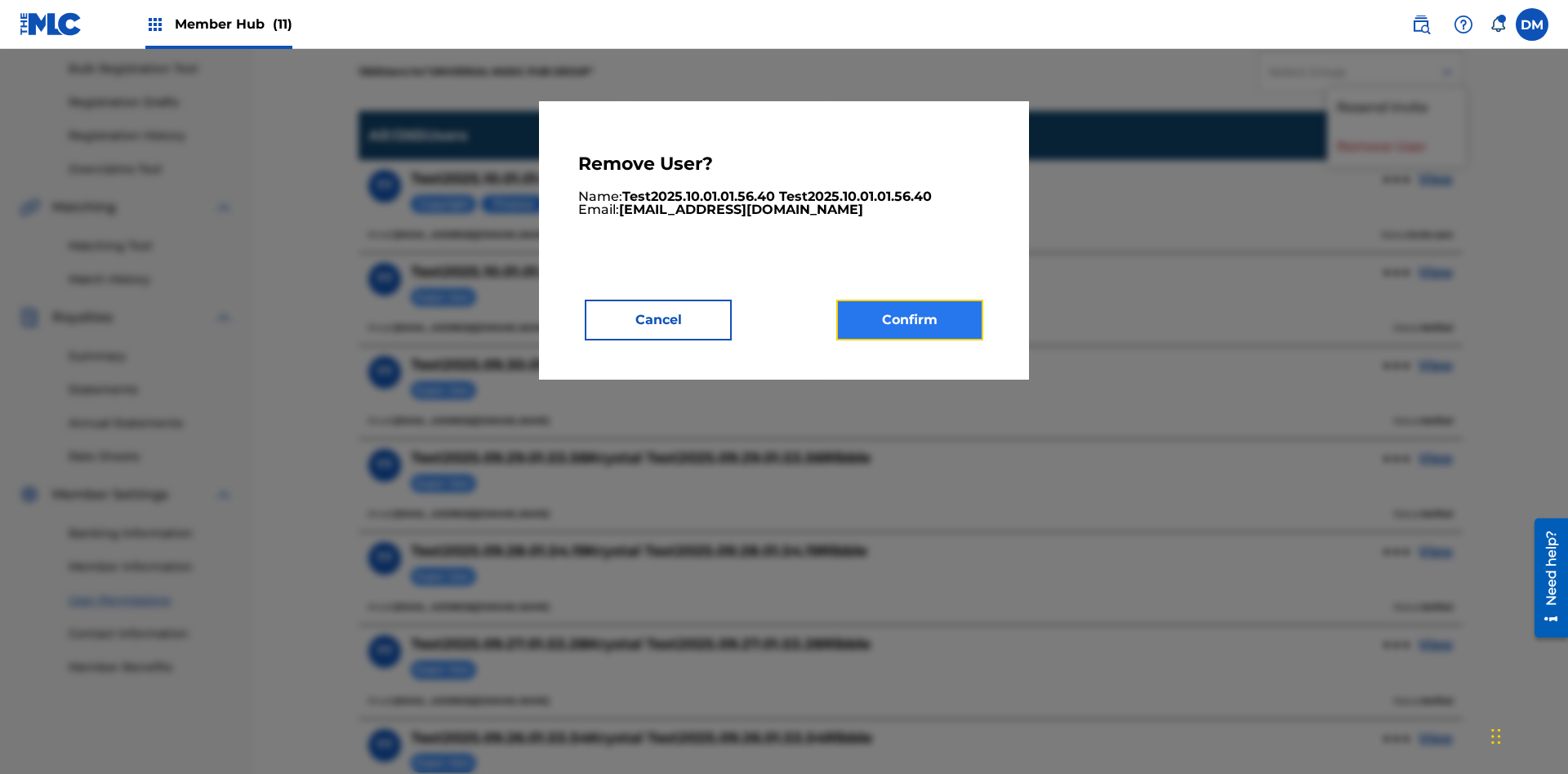
click at [910, 319] on button "Confirm" at bounding box center [910, 320] width 147 height 41
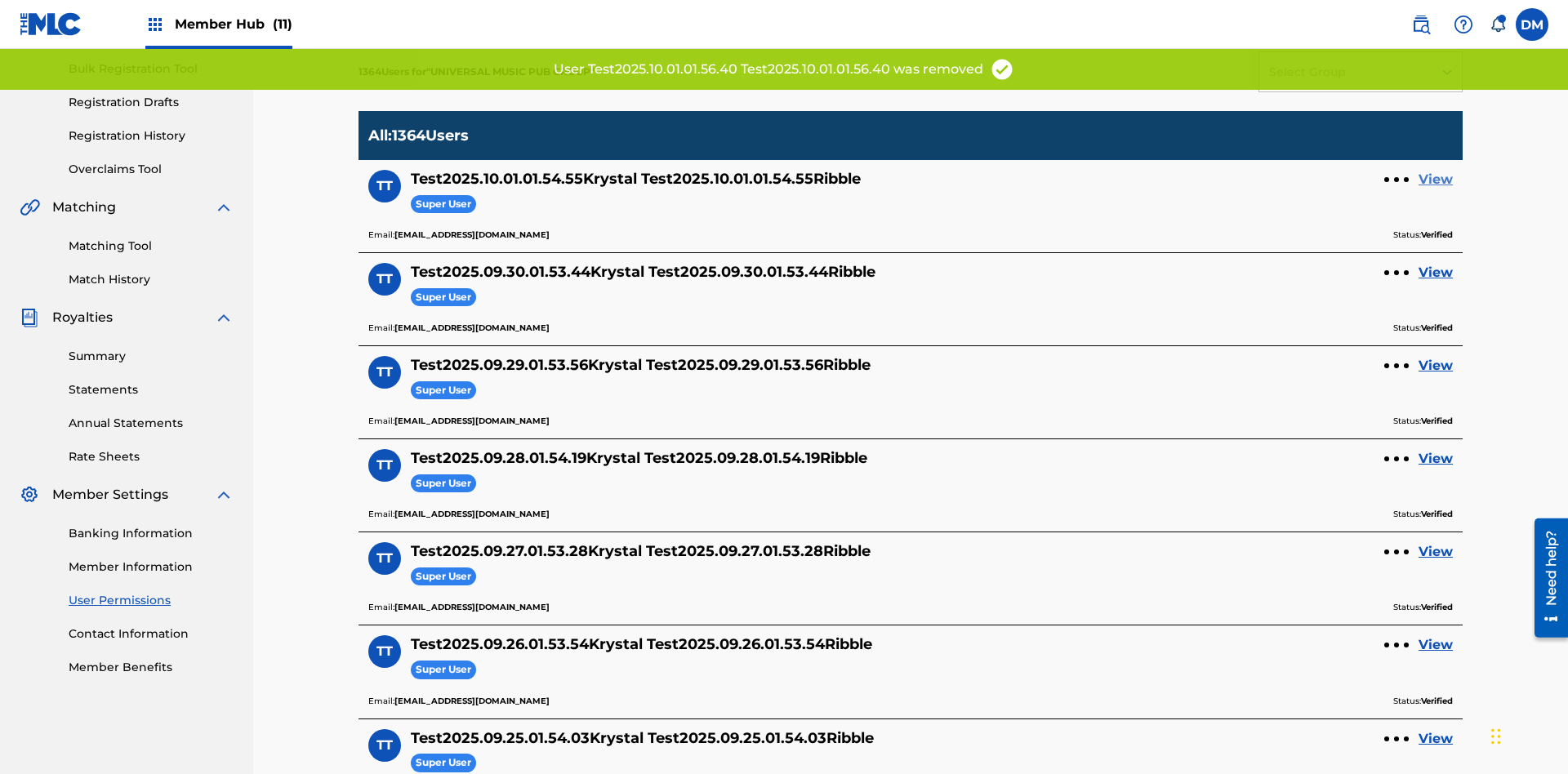
click at [1436, 170] on link "View" at bounding box center [1436, 180] width 34 height 20
